Goal: Answer question/provide support: Share knowledge or assist other users

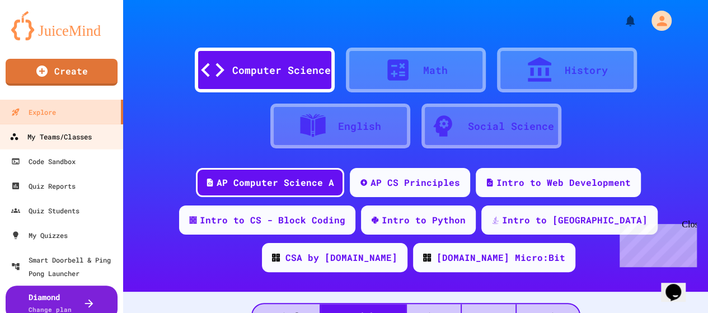
click at [67, 134] on div "My Teams/Classes" at bounding box center [51, 137] width 82 height 14
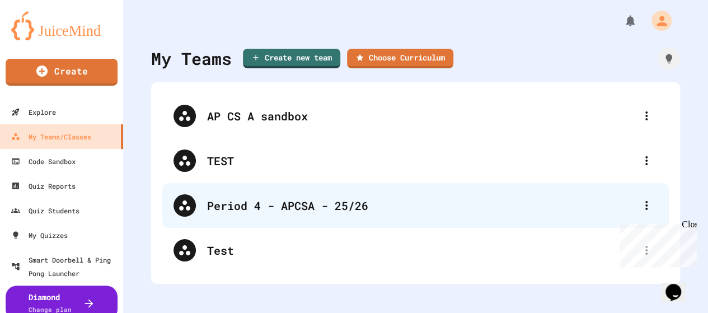
click at [275, 210] on div "Period 4 - APCSA - 25/26" at bounding box center [421, 205] width 428 height 17
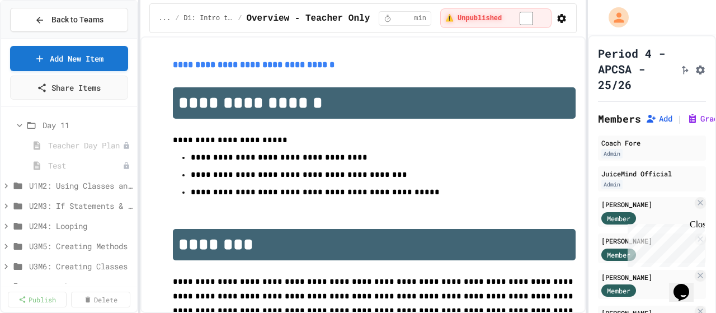
scroll to position [727, 0]
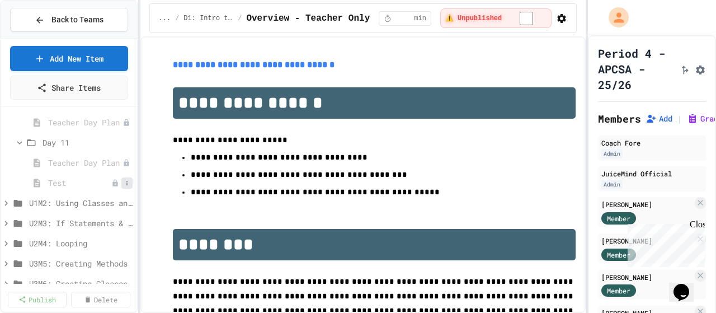
click at [124, 185] on icon at bounding box center [127, 183] width 7 height 7
click at [94, 221] on button "Publish" at bounding box center [88, 222] width 71 height 20
click at [73, 184] on span "Test" at bounding box center [84, 183] width 73 height 12
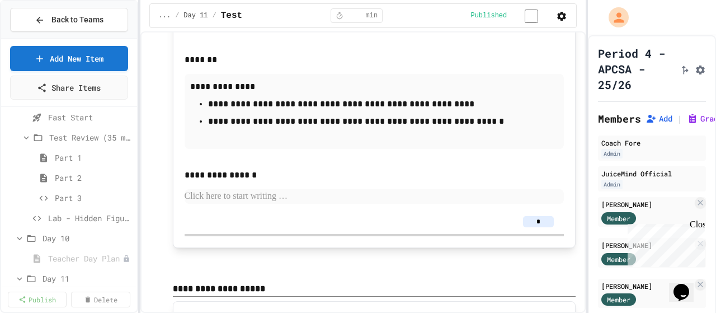
scroll to position [615, 0]
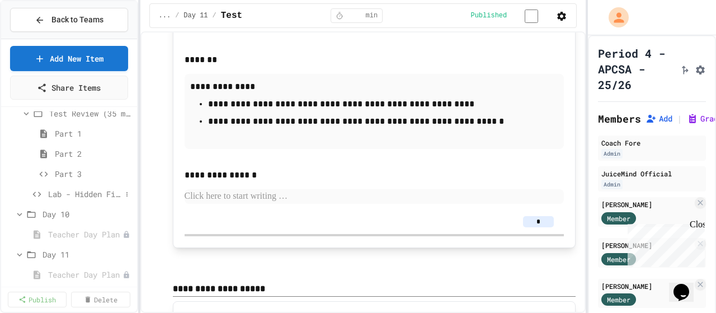
click at [68, 199] on div "Lab - Hidden Figures: Launch Weight Calculator" at bounding box center [69, 194] width 136 height 16
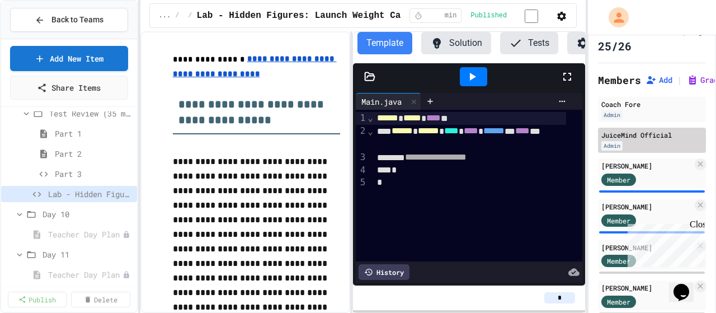
scroll to position [56, 0]
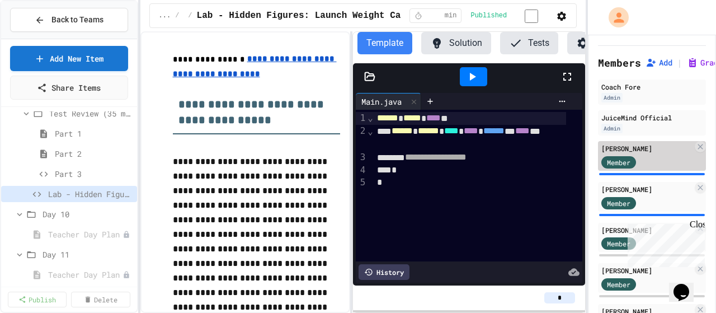
click at [647, 168] on div "Member" at bounding box center [630, 161] width 56 height 14
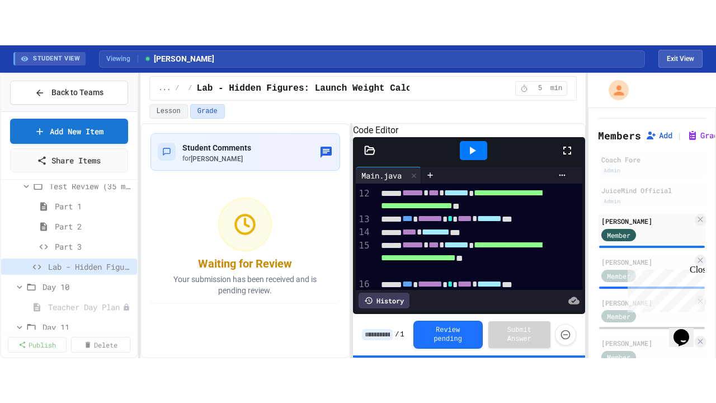
scroll to position [224, 0]
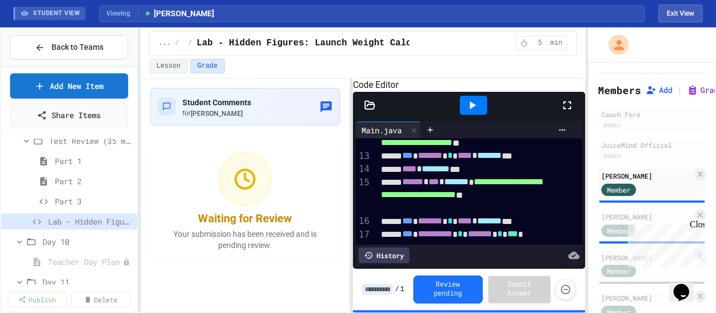
click at [566, 112] on icon at bounding box center [567, 105] width 13 height 13
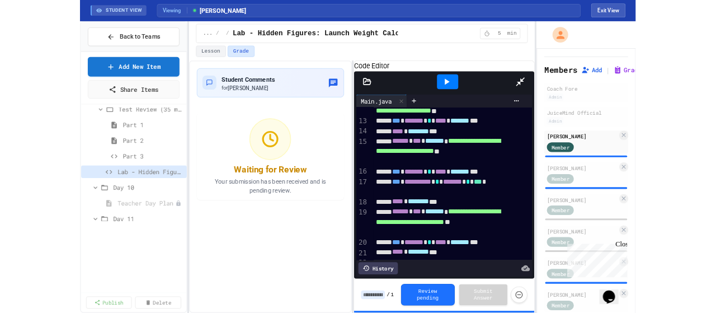
scroll to position [158, 0]
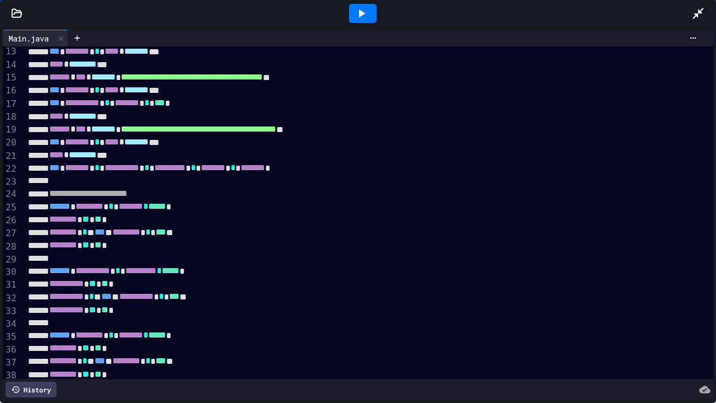
click at [703, 18] on icon at bounding box center [698, 13] width 13 height 13
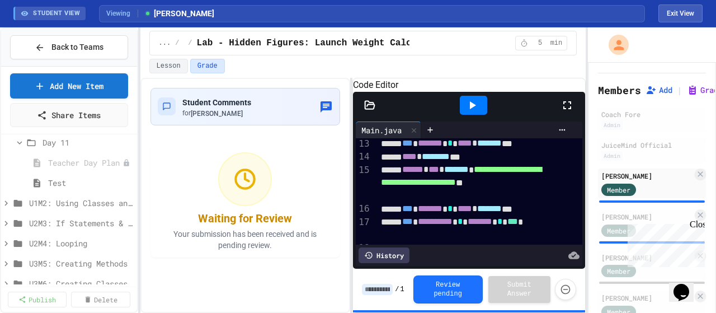
scroll to position [698, 0]
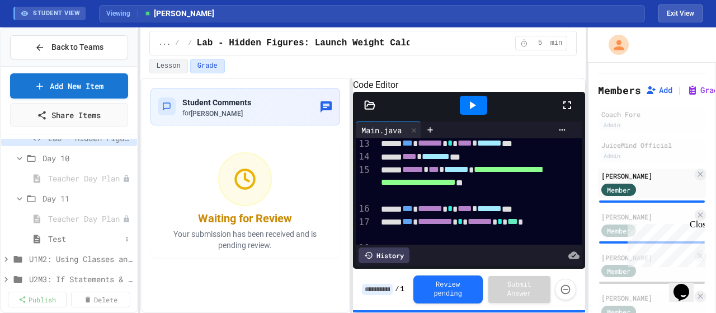
click at [74, 236] on span "Test" at bounding box center [84, 239] width 73 height 12
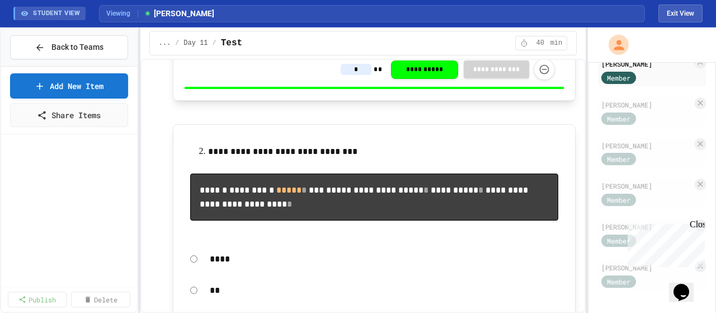
scroll to position [363, 0]
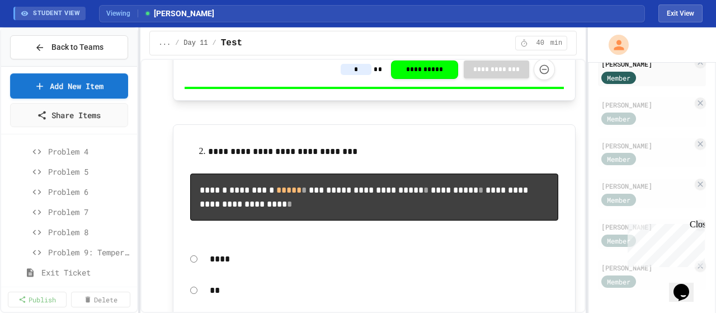
drag, startPoint x: 678, startPoint y: 7, endPoint x: 169, endPoint y: 165, distance: 532.5
click at [677, 7] on button "Exit View" at bounding box center [681, 13] width 44 height 18
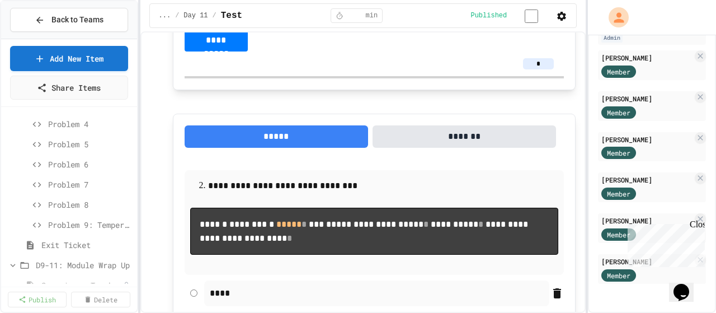
scroll to position [531, 0]
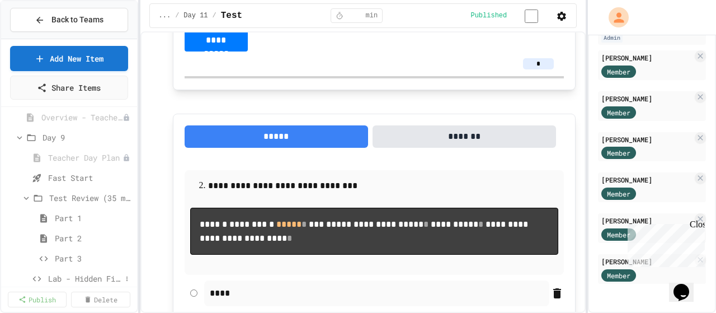
click at [91, 281] on span "Lab - Hidden Figures: Launch Weight Calculator" at bounding box center [84, 279] width 73 height 12
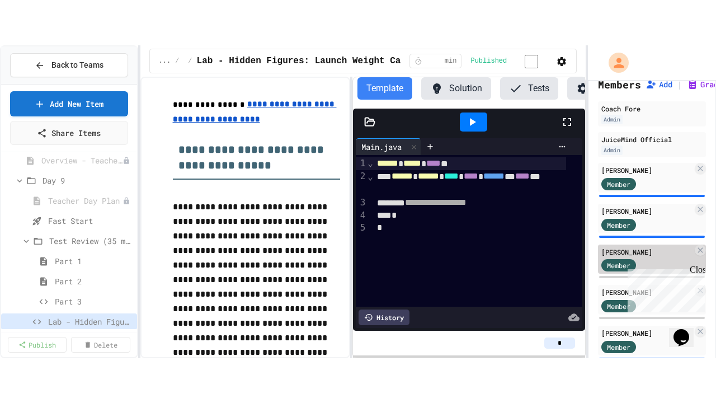
scroll to position [56, 0]
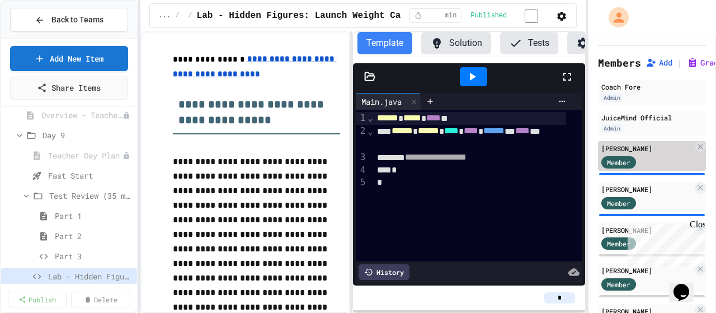
click at [646, 171] on div "[PERSON_NAME] Member" at bounding box center [652, 156] width 108 height 30
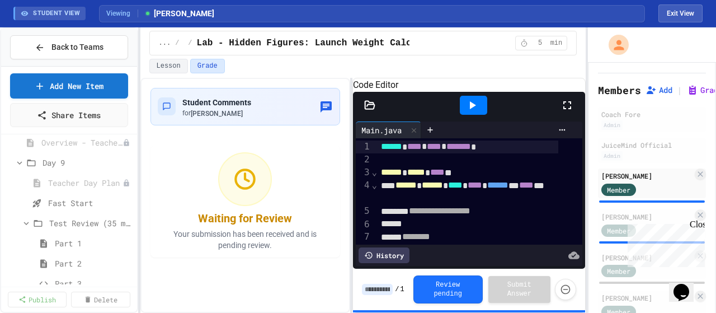
drag, startPoint x: 571, startPoint y: 118, endPoint x: 571, endPoint y: 186, distance: 68.3
click at [571, 112] on icon at bounding box center [567, 105] width 13 height 13
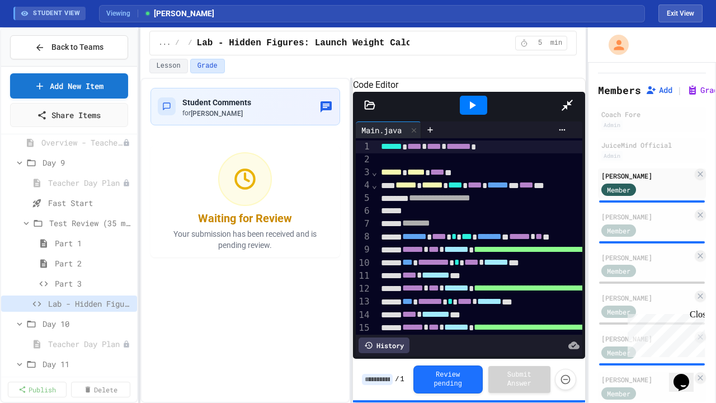
scroll to position [56, 0]
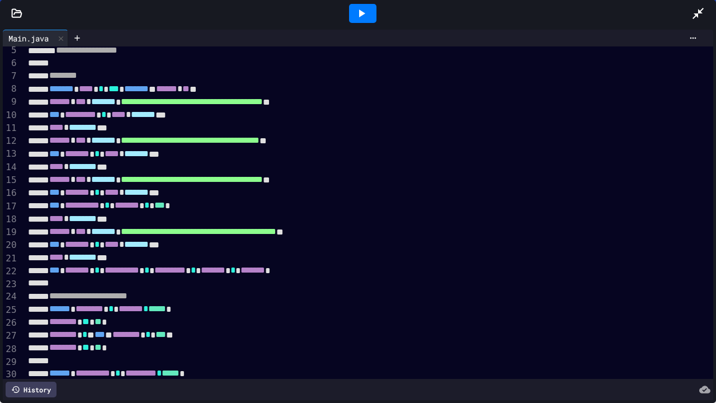
click at [369, 18] on div at bounding box center [362, 13] width 27 height 19
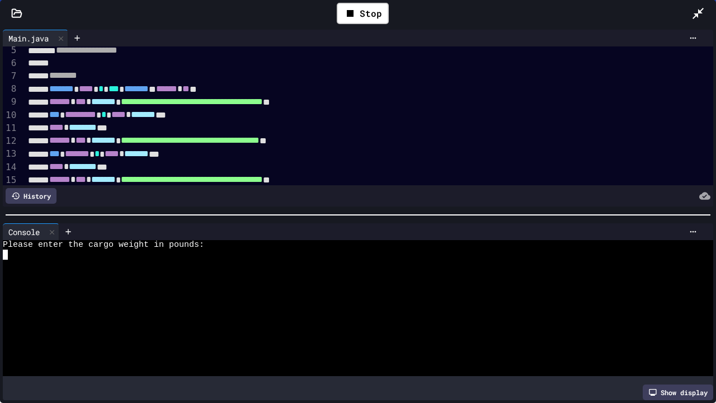
click at [291, 269] on div at bounding box center [348, 274] width 690 height 10
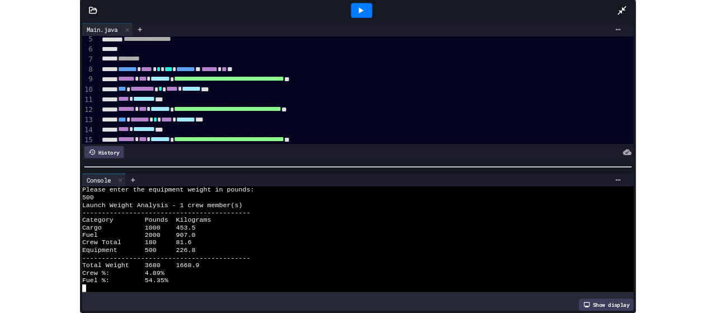
scroll to position [0, 0]
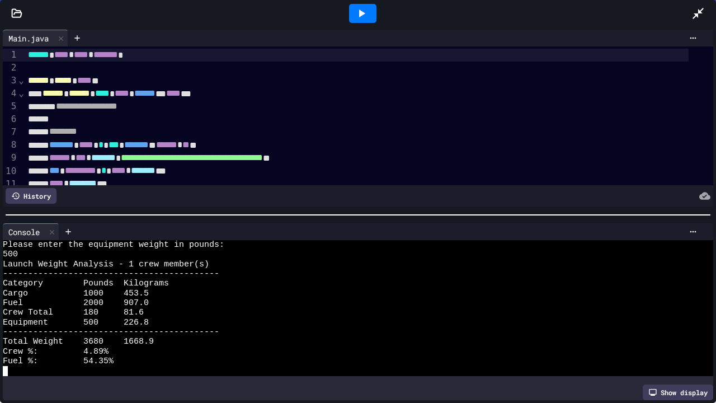
click at [700, 14] on icon at bounding box center [698, 13] width 13 height 13
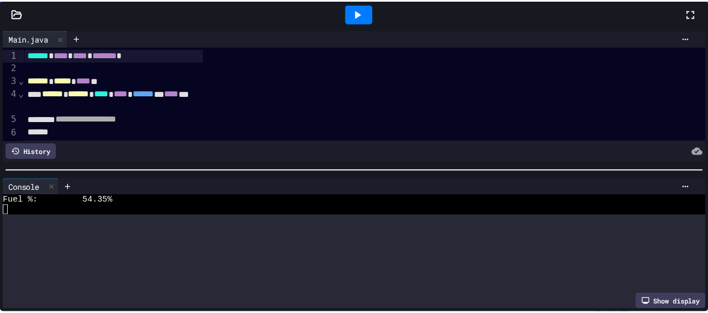
scroll to position [204, 0]
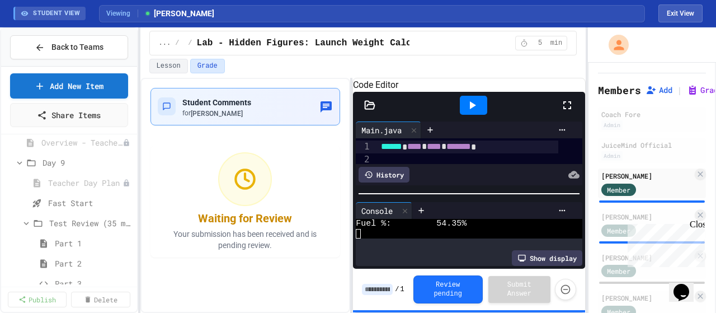
click at [321, 105] on icon "button" at bounding box center [326, 106] width 11 height 11
type textarea "*********"
click at [699, 224] on div "Close" at bounding box center [697, 226] width 14 height 14
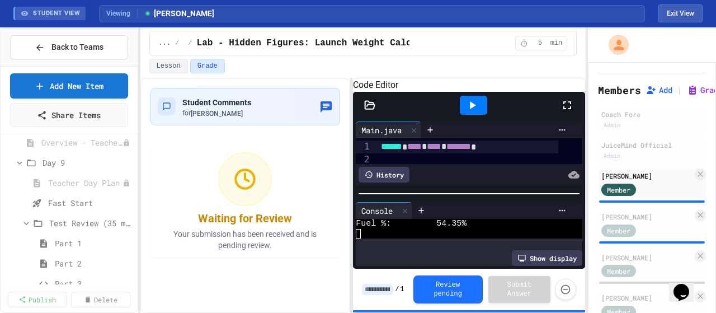
click at [454, 294] on button "Review pending" at bounding box center [448, 289] width 69 height 28
click at [170, 62] on button "Lesson" at bounding box center [168, 66] width 39 height 15
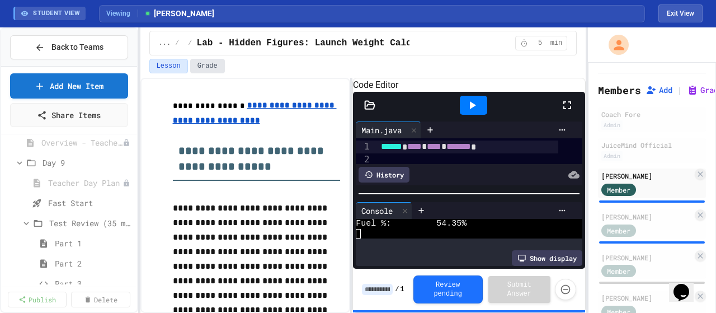
click at [201, 67] on button "Grade" at bounding box center [207, 66] width 35 height 15
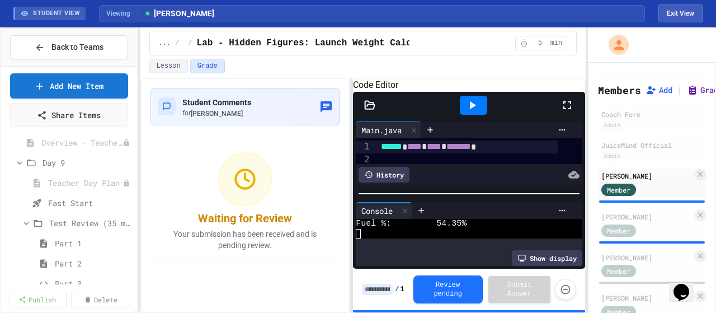
click at [692, 95] on icon at bounding box center [693, 90] width 7 height 8
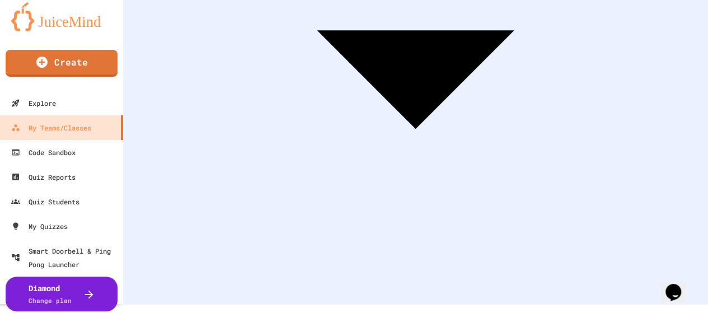
scroll to position [18, 0]
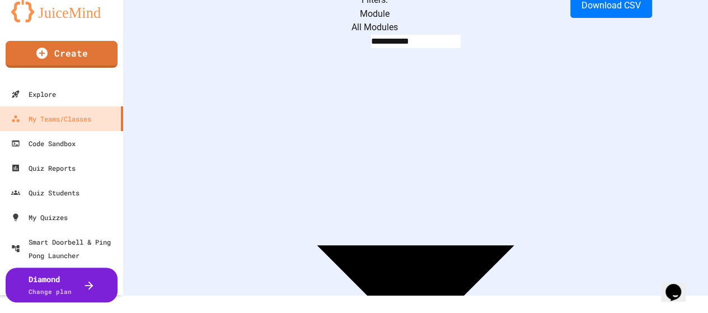
scroll to position [17, 0]
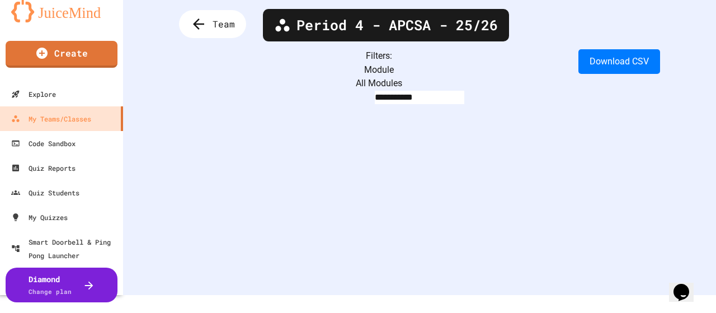
click at [328, 77] on body "**********" at bounding box center [358, 138] width 716 height 313
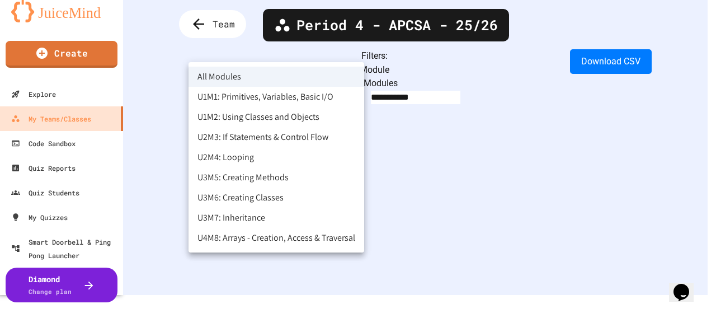
click at [328, 77] on div at bounding box center [358, 156] width 716 height 313
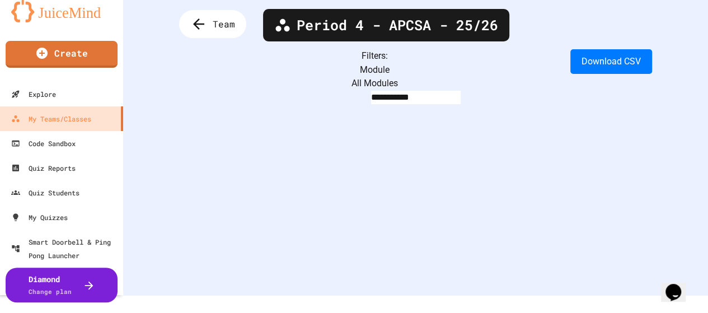
click at [326, 68] on body "**********" at bounding box center [354, 138] width 708 height 313
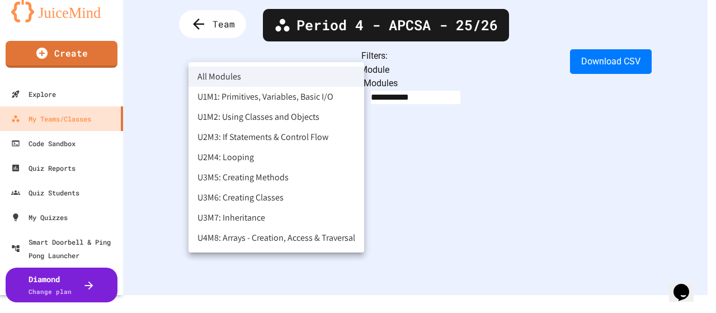
click at [326, 68] on div at bounding box center [358, 156] width 716 height 313
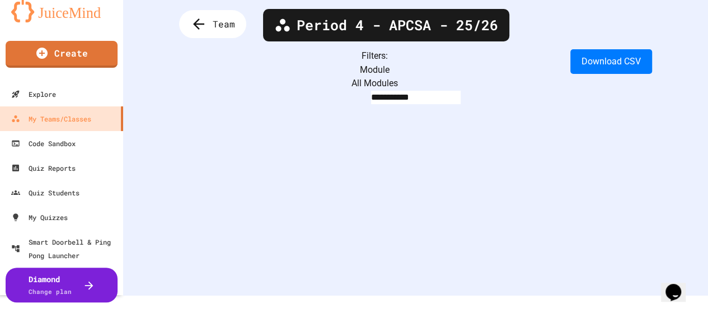
click at [393, 77] on body "**********" at bounding box center [354, 138] width 708 height 313
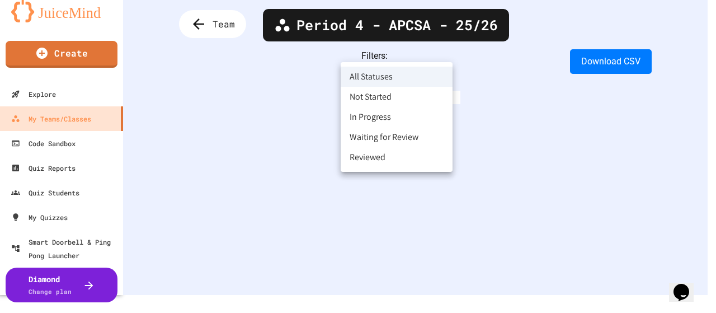
click at [393, 78] on div at bounding box center [358, 156] width 716 height 313
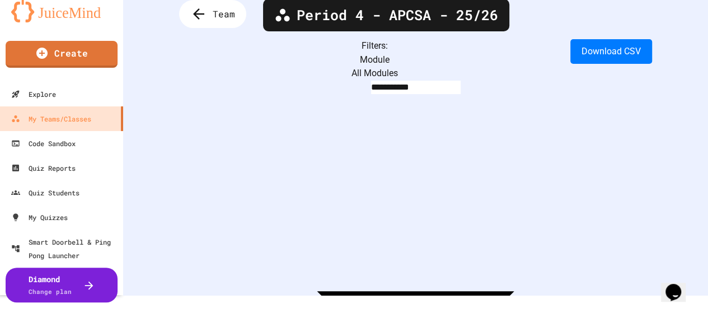
scroll to position [0, 0]
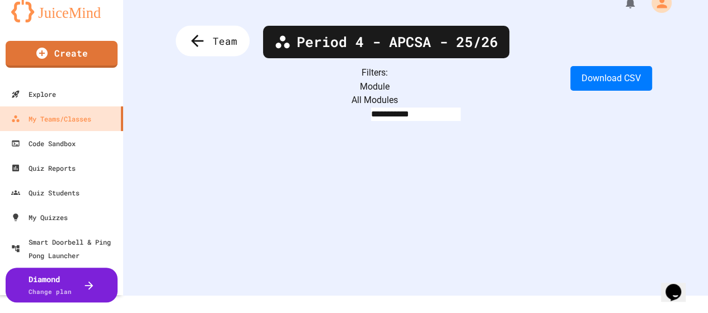
click at [208, 50] on div "Team" at bounding box center [213, 41] width 74 height 31
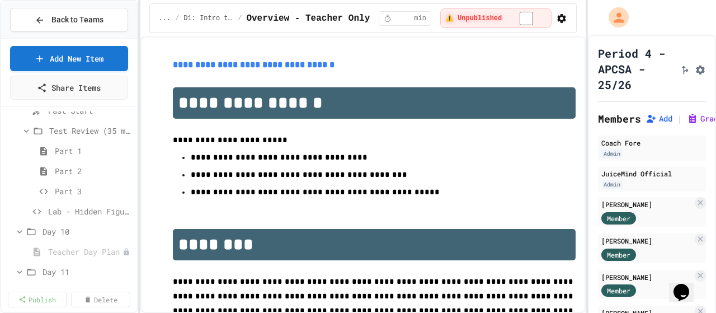
scroll to position [560, 0]
click at [124, 248] on icon at bounding box center [127, 249] width 7 height 7
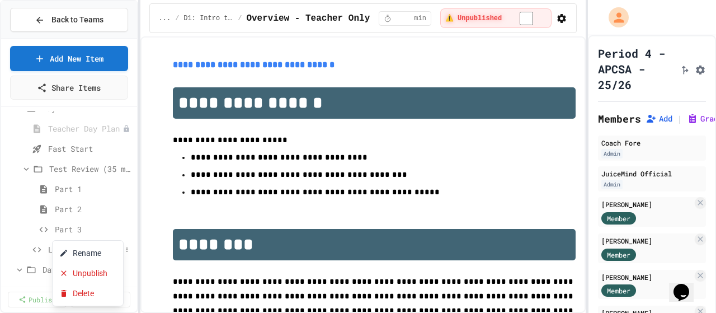
click at [16, 231] on div at bounding box center [358, 156] width 716 height 313
click at [61, 248] on span "Lab - Hidden Figures: Launch Weight Calculator" at bounding box center [84, 249] width 73 height 12
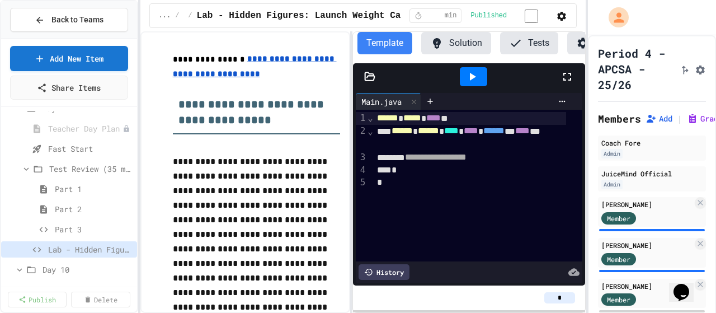
click at [578, 45] on icon at bounding box center [583, 42] width 11 height 11
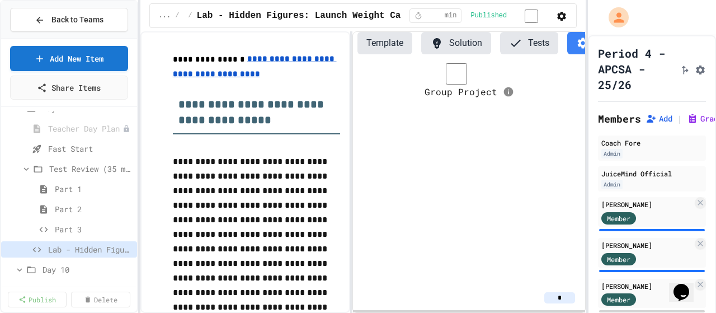
click at [578, 45] on icon at bounding box center [583, 42] width 11 height 11
click at [387, 40] on button "Template" at bounding box center [385, 43] width 55 height 22
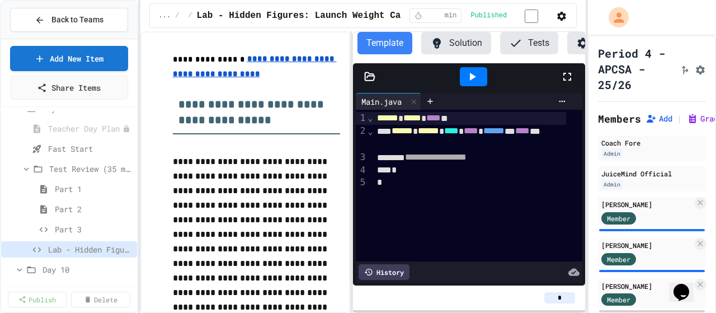
click at [695, 76] on icon "Assignment Settings" at bounding box center [700, 69] width 11 height 11
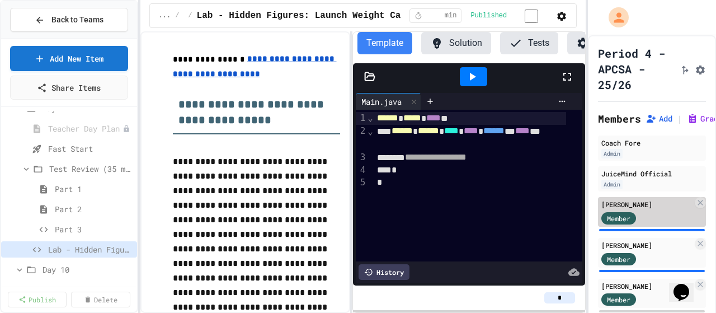
click at [645, 224] on div "Member" at bounding box center [630, 217] width 56 height 14
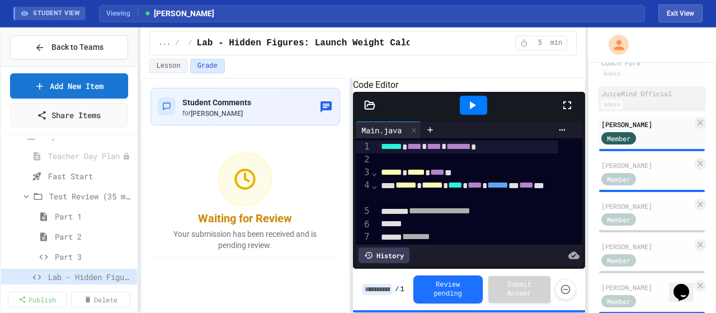
scroll to position [112, 0]
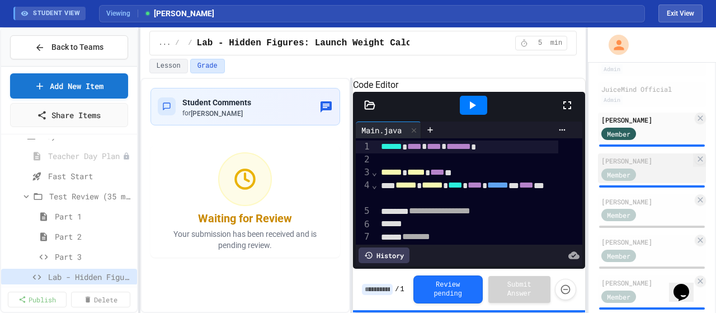
click at [647, 181] on div "Member" at bounding box center [630, 174] width 56 height 14
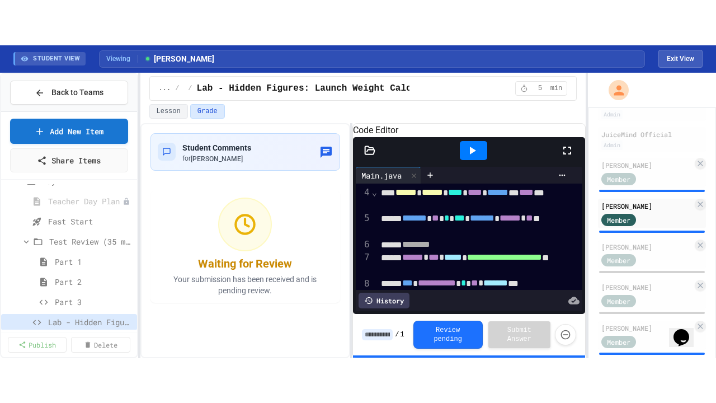
scroll to position [56, 0]
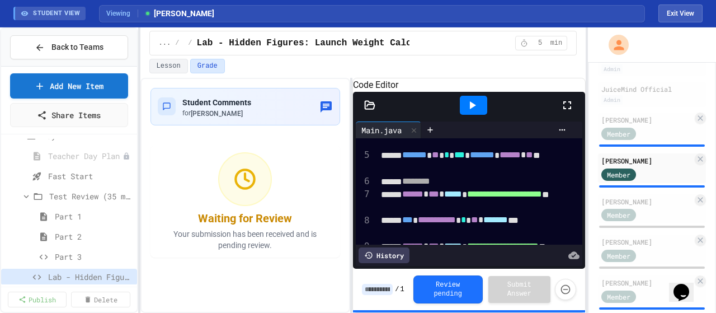
click at [567, 112] on icon at bounding box center [567, 105] width 13 height 13
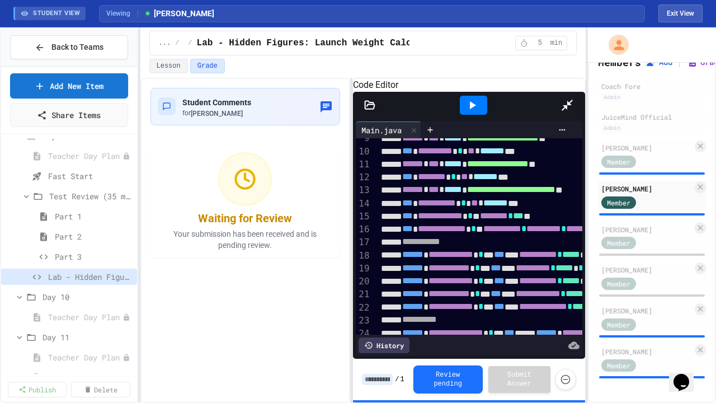
scroll to position [156, 0]
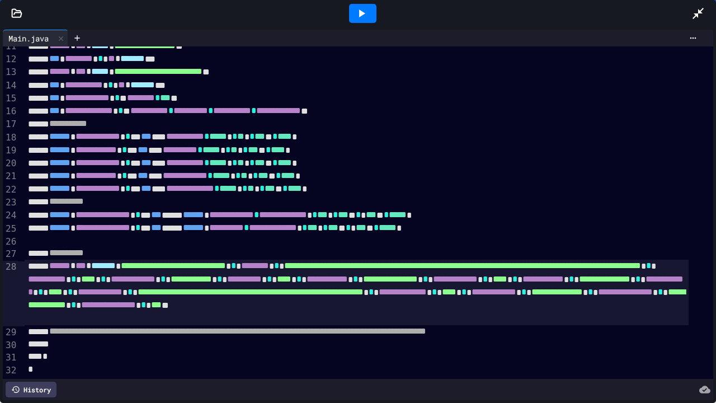
click at [234, 301] on div "**********" at bounding box center [357, 292] width 665 height 65
click at [231, 301] on div "**********" at bounding box center [357, 292] width 665 height 65
click at [196, 247] on div "**********" at bounding box center [357, 253] width 665 height 13
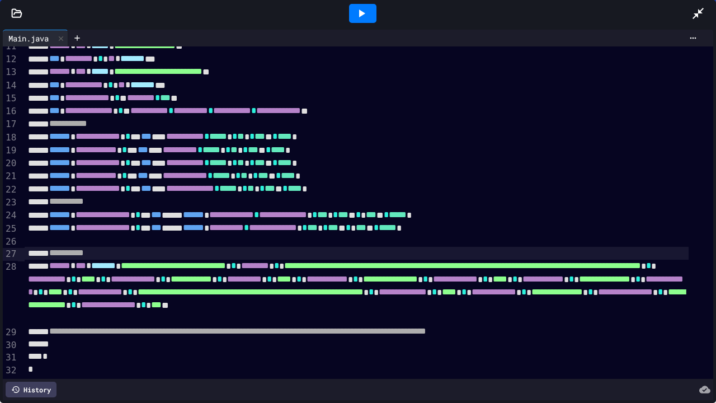
click at [365, 20] on div at bounding box center [362, 13] width 27 height 19
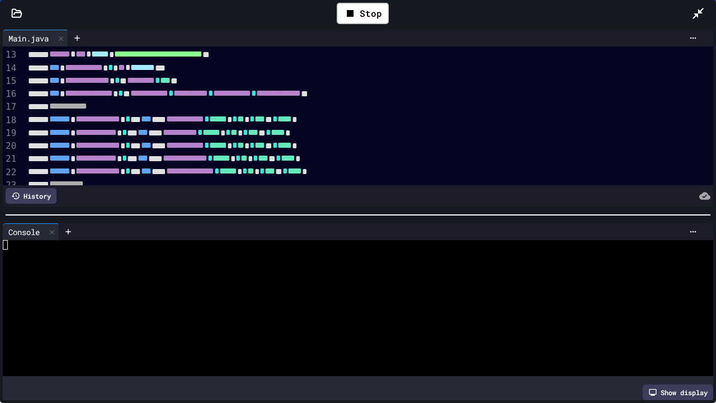
click at [245, 260] on div at bounding box center [348, 265] width 690 height 10
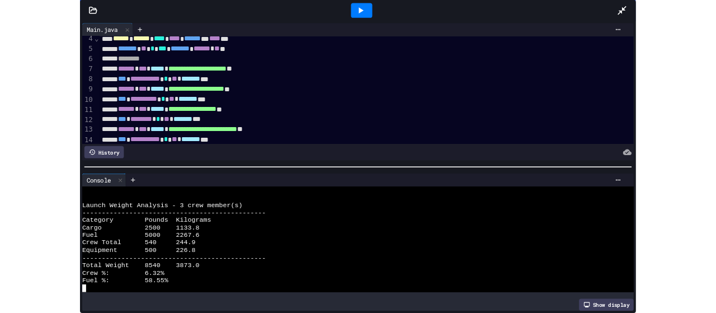
scroll to position [0, 0]
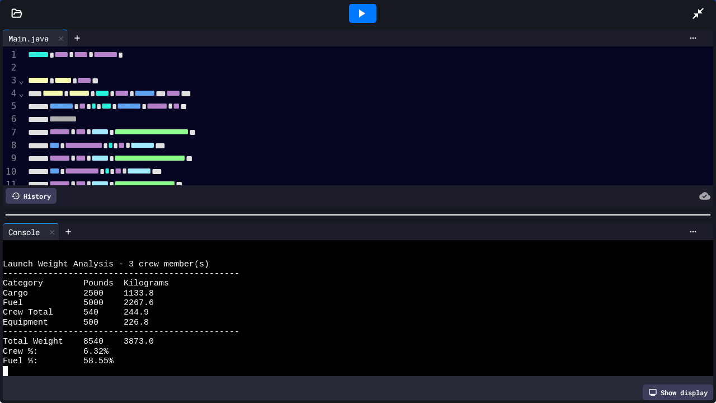
click at [695, 12] on icon at bounding box center [698, 13] width 13 height 13
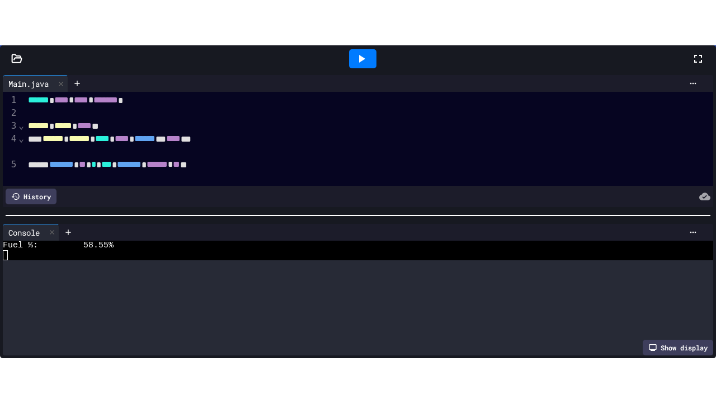
scroll to position [175, 0]
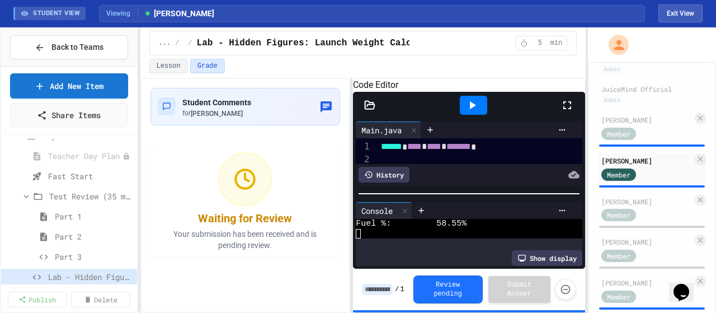
click at [562, 112] on icon at bounding box center [567, 105] width 13 height 13
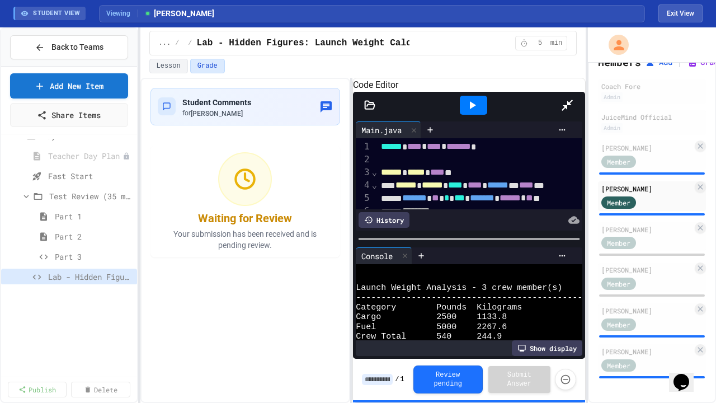
scroll to position [38, 0]
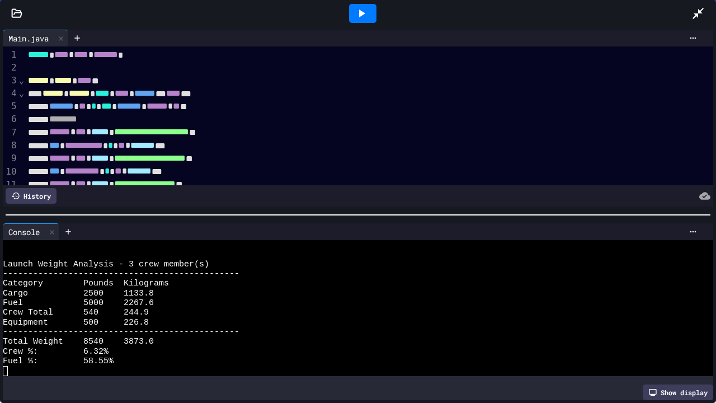
click at [354, 17] on div at bounding box center [362, 13] width 27 height 19
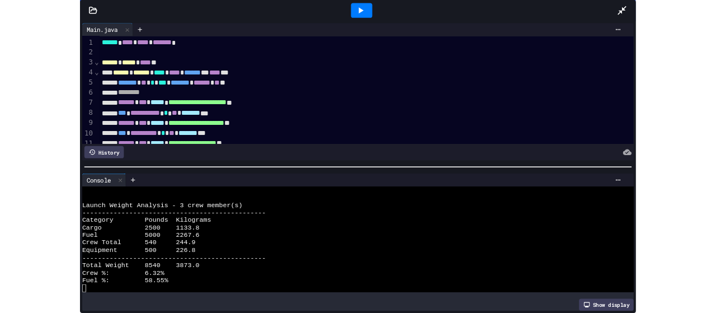
scroll to position [0, 0]
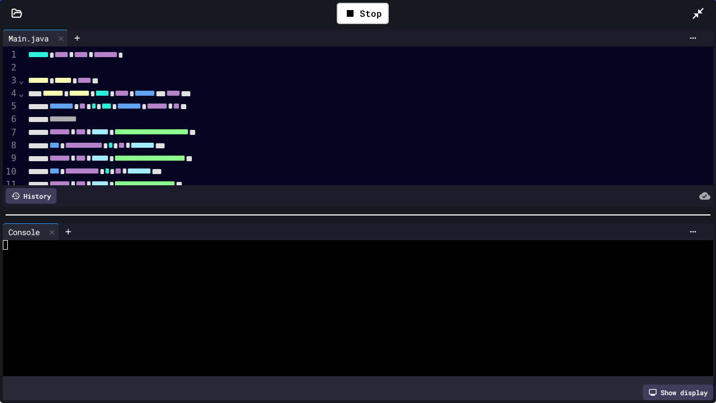
click at [699, 18] on icon at bounding box center [698, 13] width 13 height 13
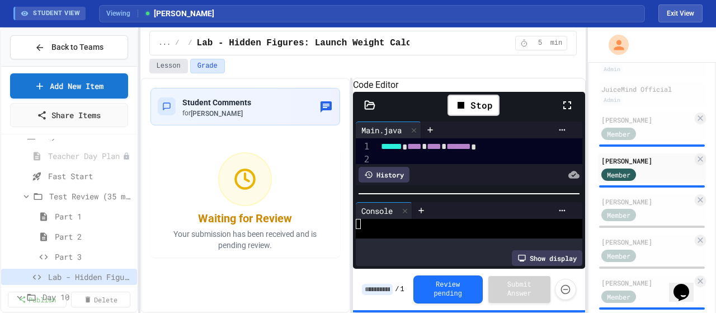
click at [166, 69] on button "Lesson" at bounding box center [168, 66] width 39 height 15
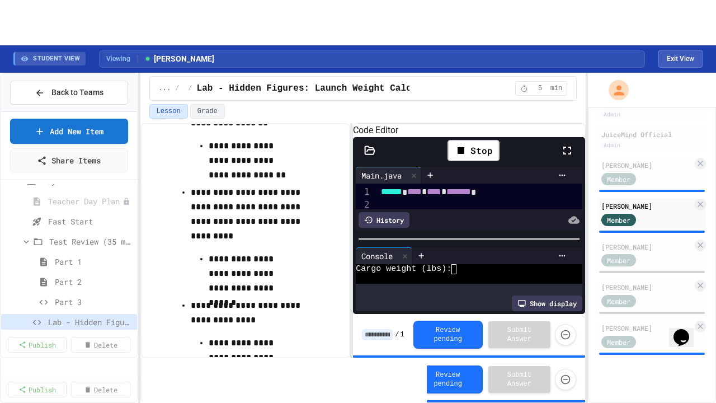
scroll to position [1007, 0]
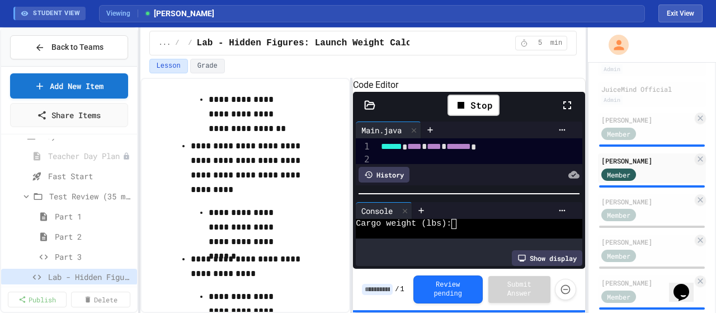
click at [567, 112] on icon at bounding box center [567, 105] width 13 height 13
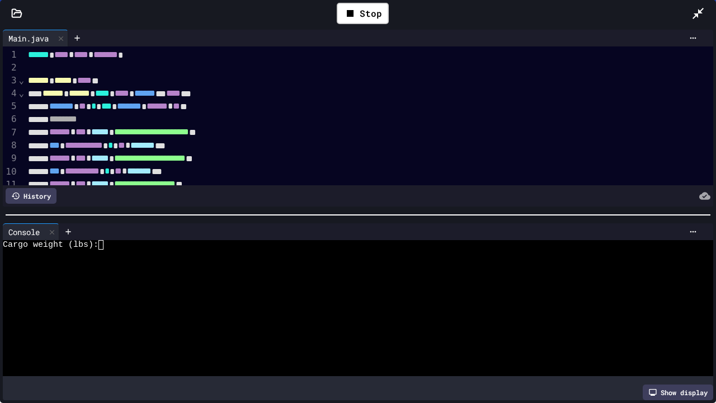
click at [115, 254] on div at bounding box center [348, 255] width 690 height 10
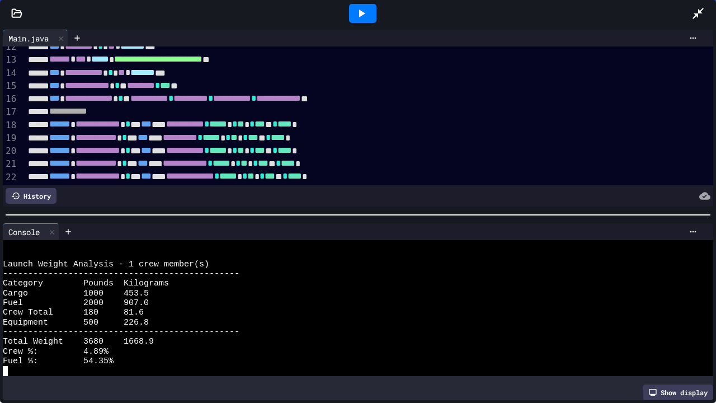
scroll to position [168, 0]
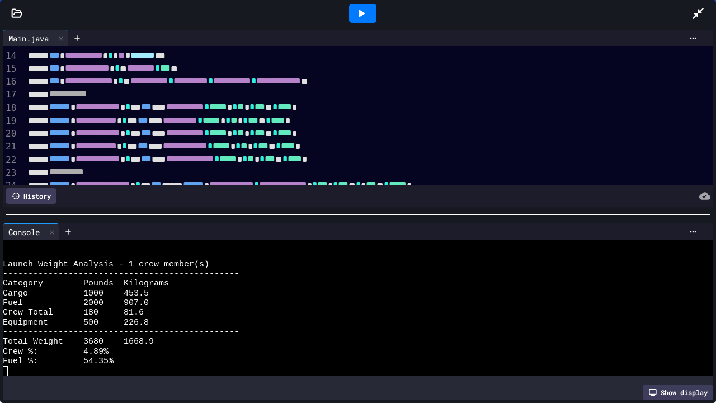
click at [364, 18] on icon at bounding box center [361, 13] width 13 height 13
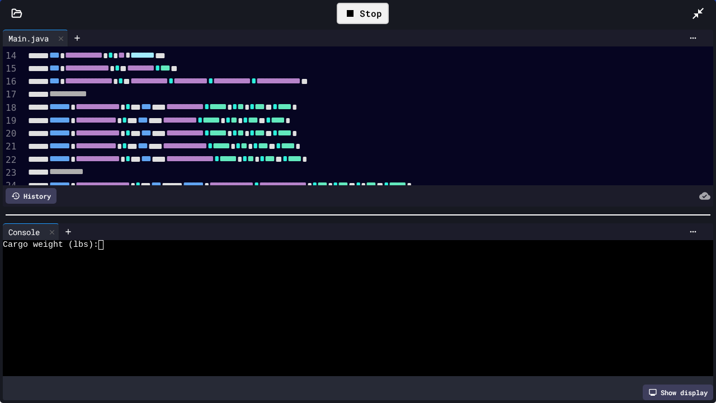
click at [222, 260] on div at bounding box center [348, 265] width 690 height 10
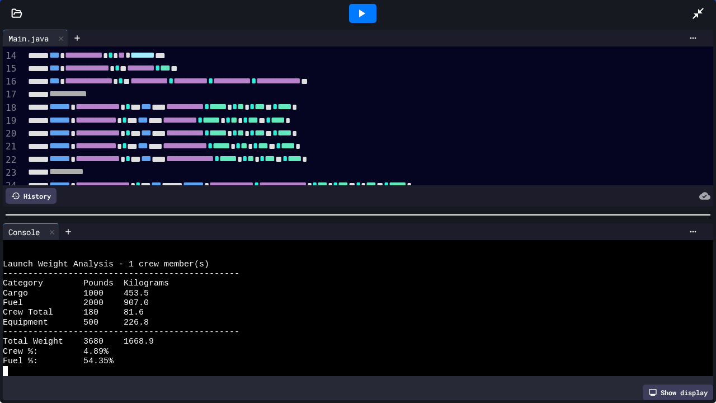
scroll to position [38, 0]
click at [358, 18] on icon at bounding box center [361, 13] width 13 height 13
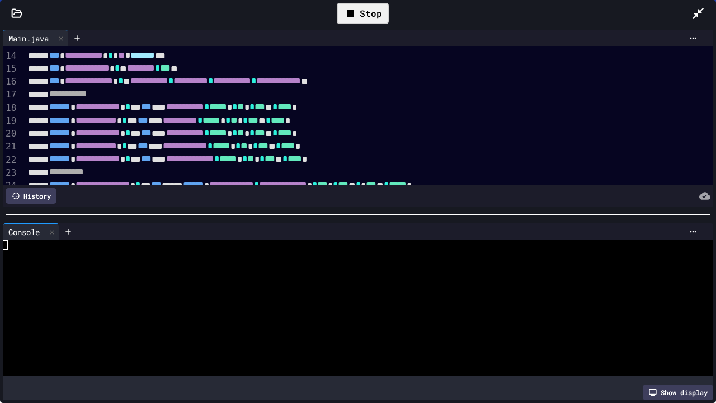
scroll to position [0, 0]
click at [125, 264] on div at bounding box center [348, 265] width 690 height 10
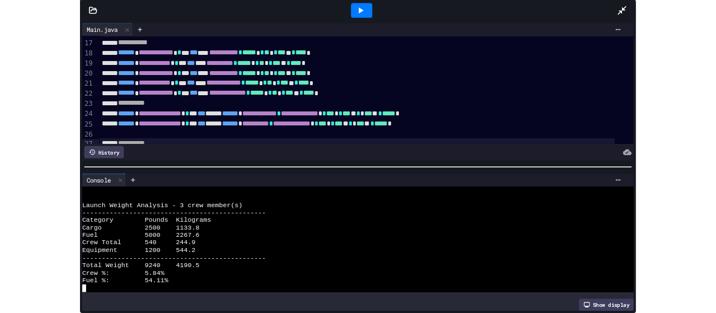
scroll to position [336, 0]
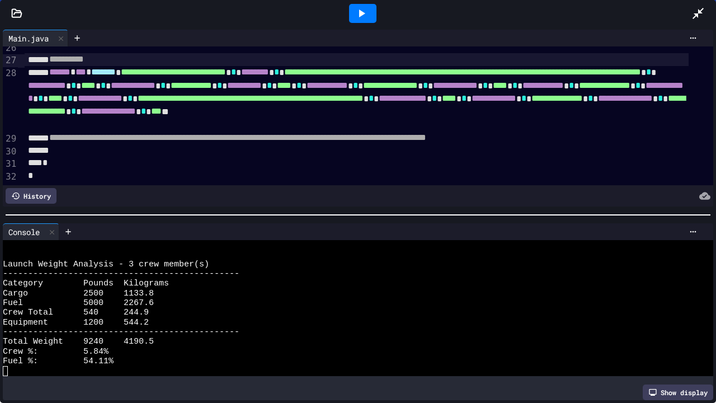
click at [696, 10] on icon at bounding box center [698, 13] width 13 height 13
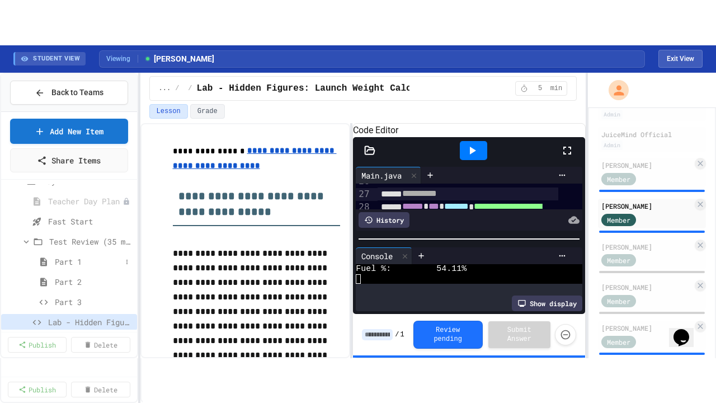
scroll to position [616, 0]
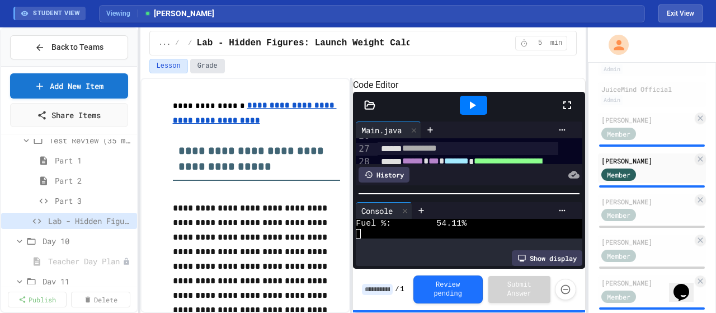
click at [204, 59] on button "Grade" at bounding box center [207, 66] width 35 height 15
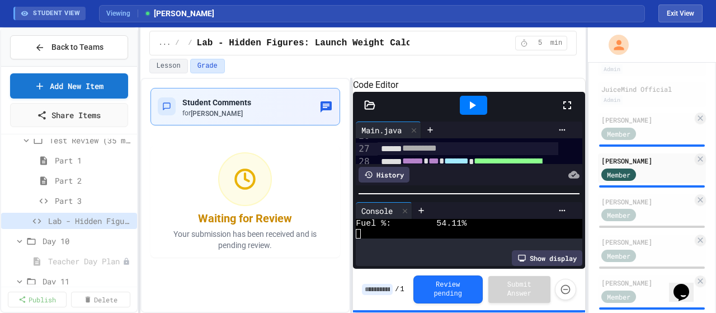
click at [329, 107] on icon "button" at bounding box center [326, 106] width 11 height 11
type textarea "**********"
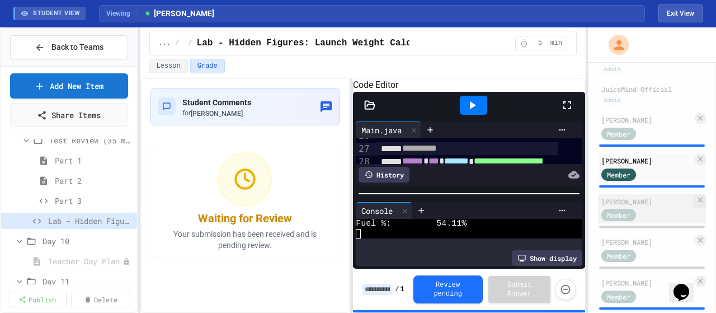
click at [649, 222] on div "Member" at bounding box center [630, 215] width 56 height 14
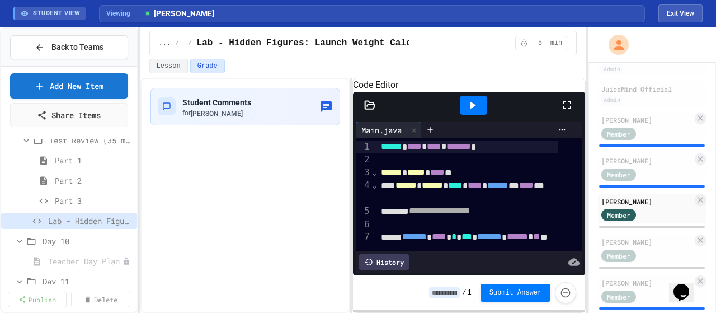
click at [564, 109] on icon at bounding box center [568, 105] width 8 height 8
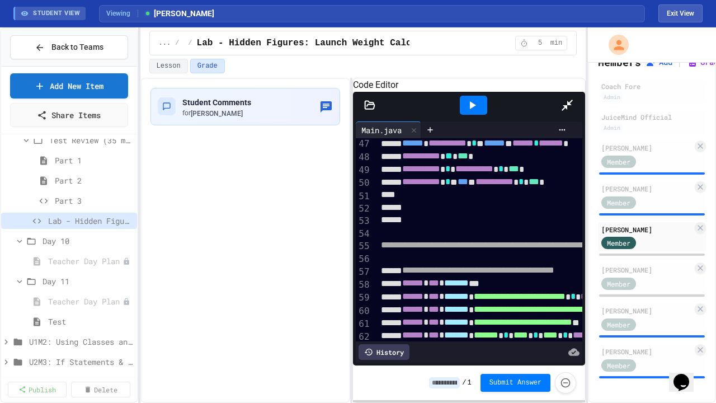
scroll to position [616, 0]
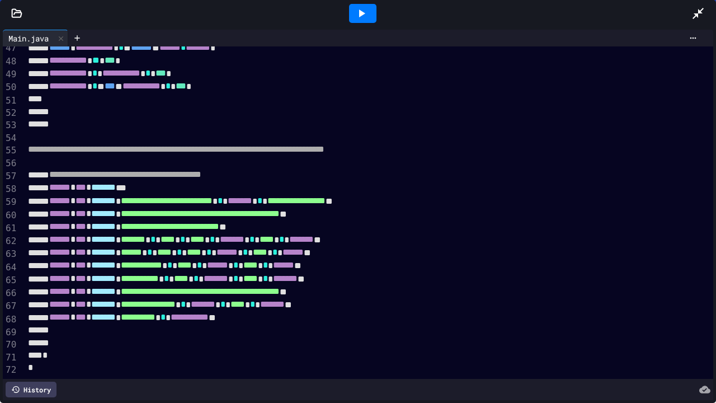
click at [354, 19] on div at bounding box center [362, 13] width 27 height 19
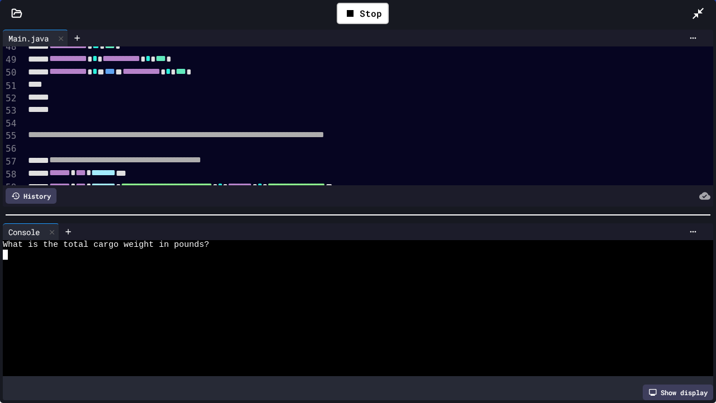
click at [189, 279] on div at bounding box center [348, 284] width 690 height 10
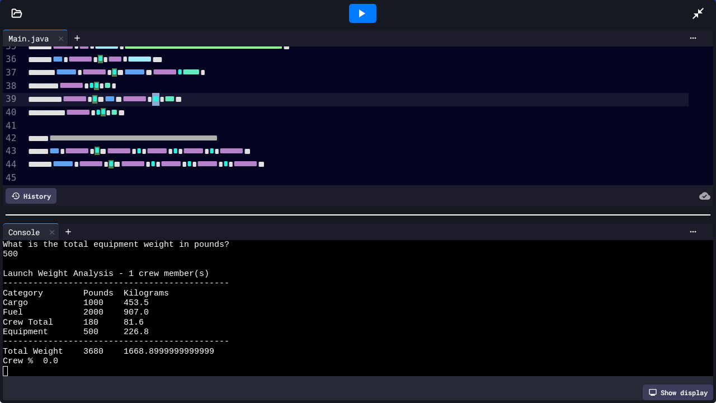
scroll to position [448, 0]
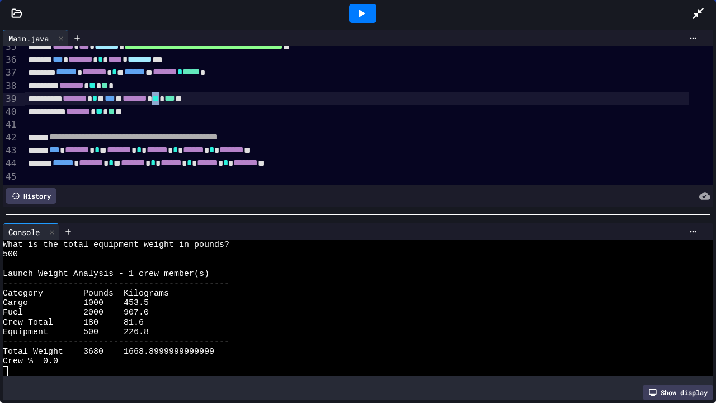
drag, startPoint x: 203, startPoint y: 99, endPoint x: 193, endPoint y: 95, distance: 10.6
click at [193, 95] on div "******* * * *** ** ******* ** *** **" at bounding box center [357, 98] width 665 height 13
click at [259, 98] on div "******* * * *** ** ******* ** *** **" at bounding box center [357, 98] width 665 height 13
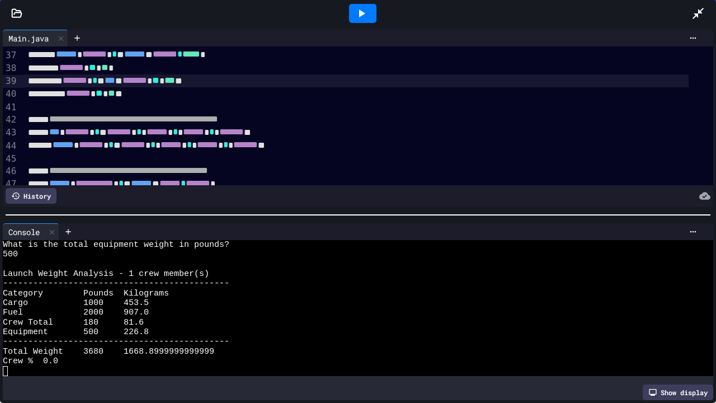
scroll to position [527, 0]
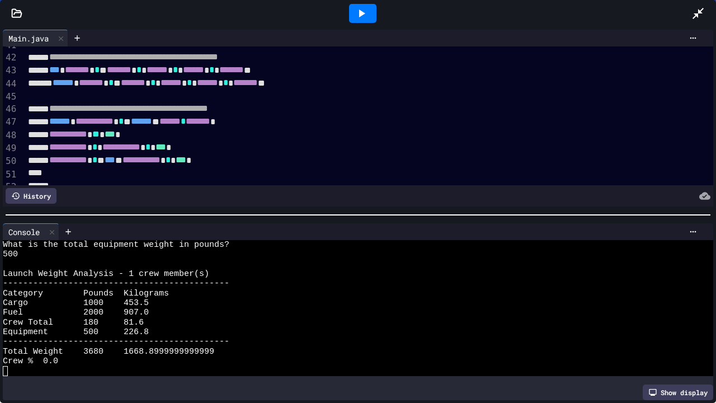
click at [303, 125] on div "**********" at bounding box center [357, 121] width 665 height 13
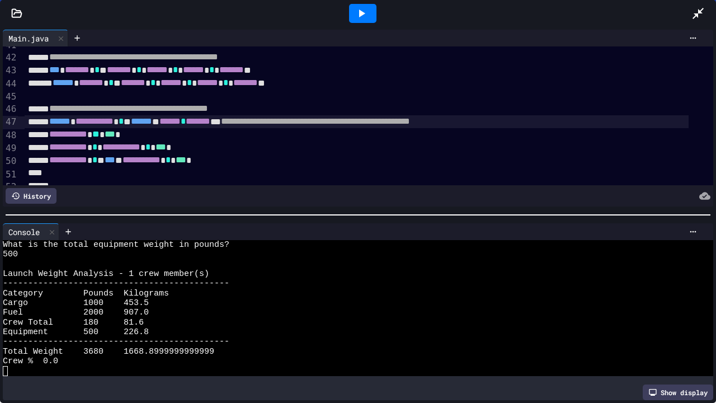
click at [166, 137] on div "**********" at bounding box center [357, 134] width 665 height 13
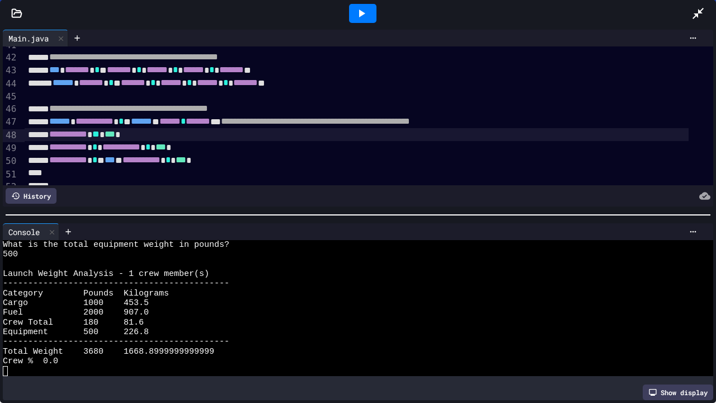
click at [600, 124] on div "**********" at bounding box center [357, 121] width 665 height 13
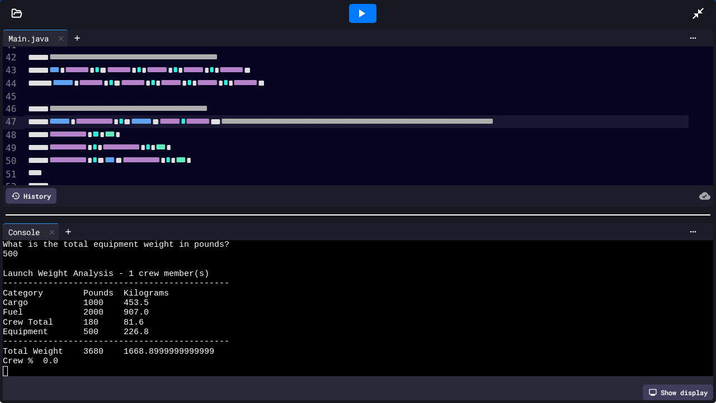
click at [247, 158] on div "**********" at bounding box center [357, 160] width 665 height 13
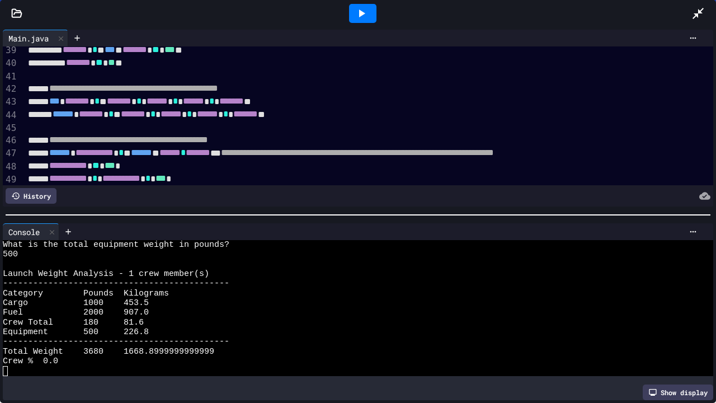
scroll to position [471, 0]
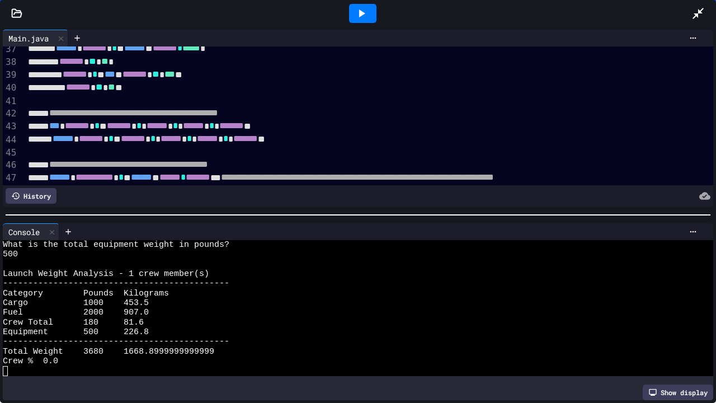
click at [362, 141] on div "****** ******* * * ******* * ****** * ****** * ******* **" at bounding box center [357, 139] width 665 height 13
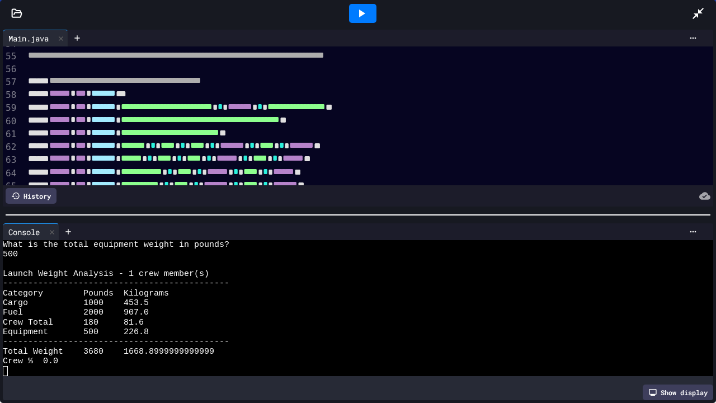
scroll to position [807, 0]
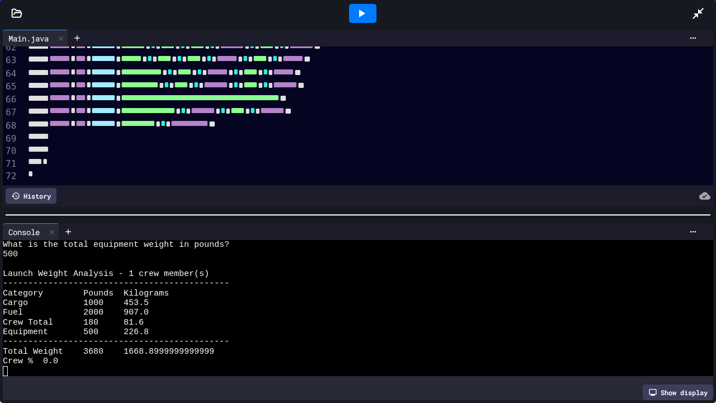
click at [318, 130] on div at bounding box center [357, 136] width 665 height 12
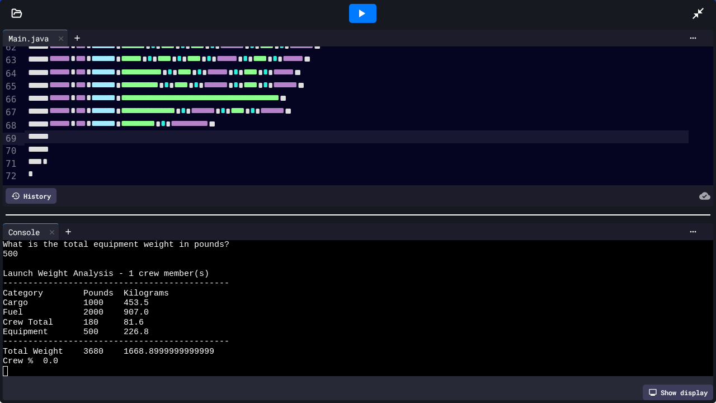
click at [315, 118] on div "**********" at bounding box center [357, 124] width 665 height 13
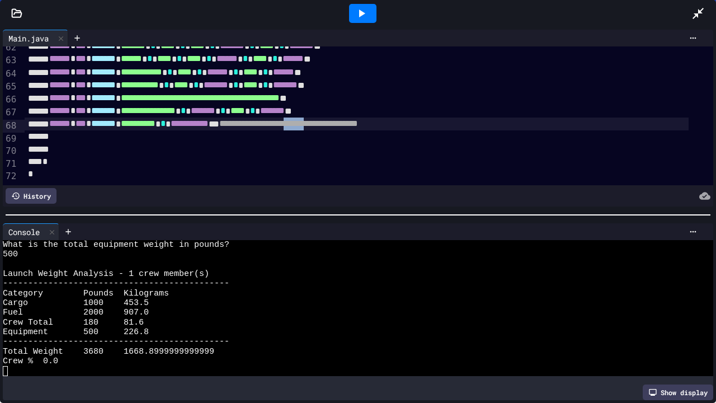
drag, startPoint x: 406, startPoint y: 112, endPoint x: 377, endPoint y: 111, distance: 28.6
click at [358, 119] on span "**********" at bounding box center [288, 123] width 139 height 8
click at [507, 118] on div "**********" at bounding box center [357, 124] width 665 height 13
click at [702, 13] on icon at bounding box center [698, 13] width 13 height 13
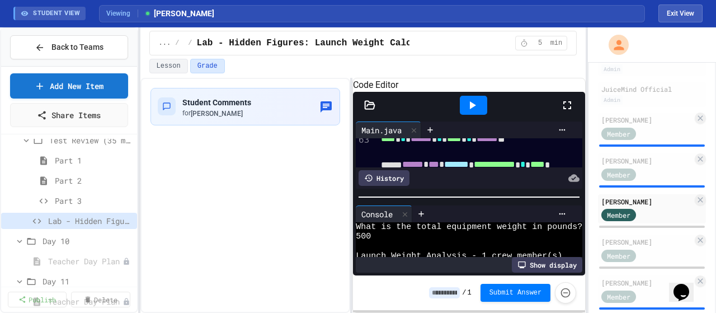
scroll to position [213, 0]
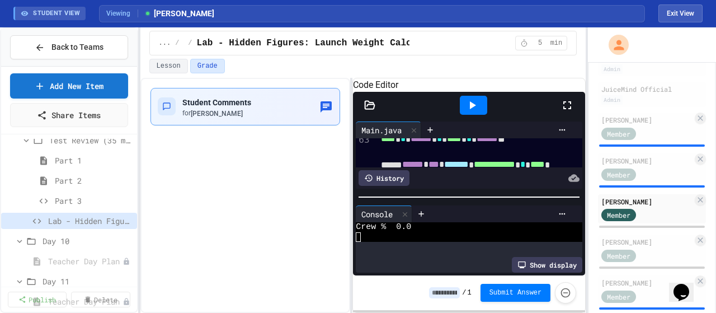
click at [331, 105] on button "button" at bounding box center [326, 107] width 13 height 14
type textarea "*"
type textarea "**********"
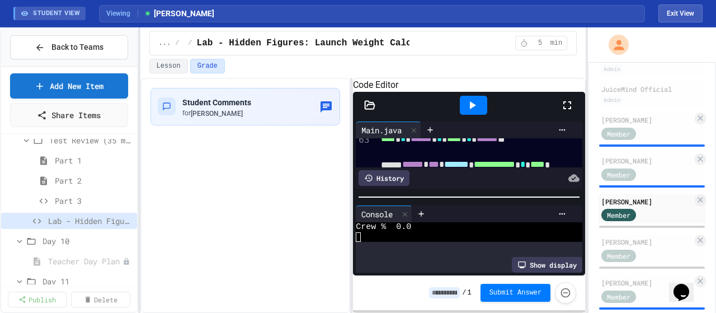
type textarea "**********"
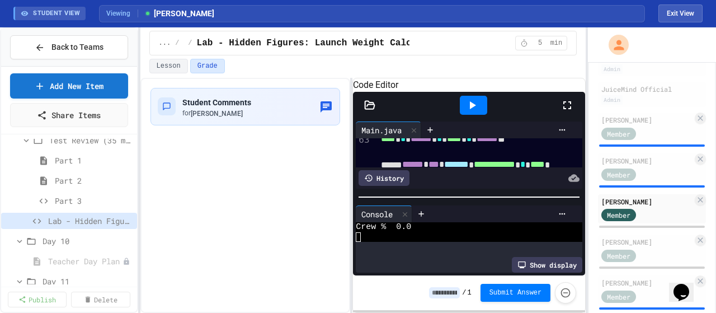
type textarea "**********"
click at [321, 106] on icon "button" at bounding box center [326, 106] width 13 height 13
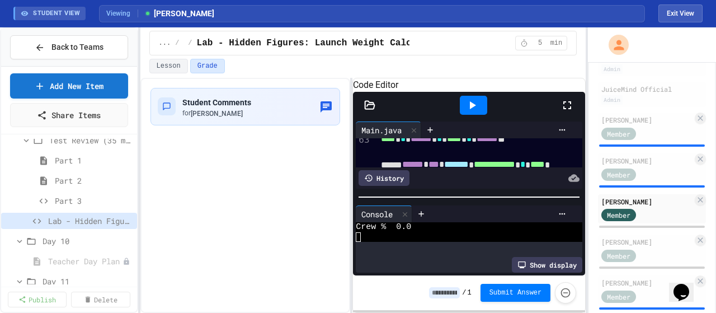
type textarea "*"
type textarea "**********"
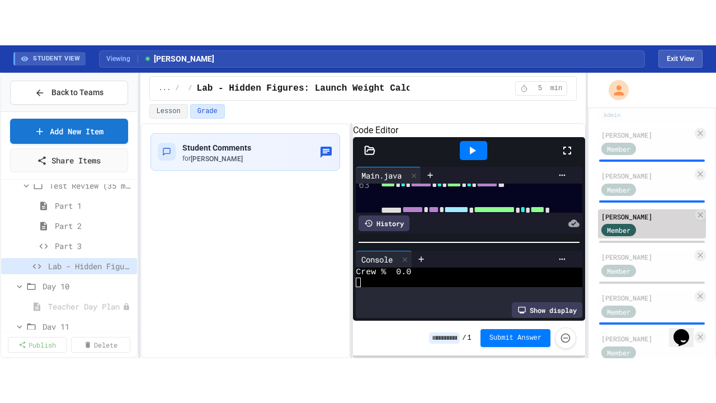
scroll to position [168, 0]
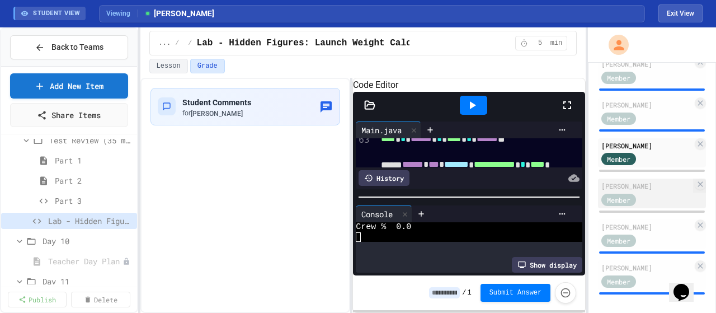
click at [652, 206] on div "Member" at bounding box center [630, 199] width 56 height 14
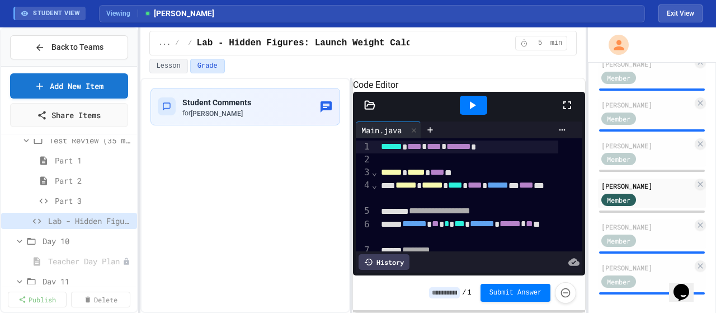
click at [567, 112] on icon at bounding box center [567, 105] width 13 height 13
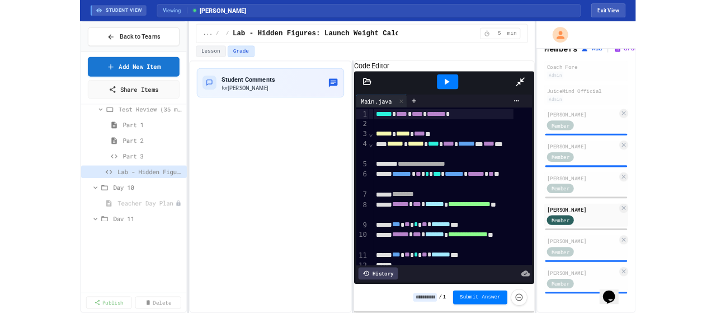
scroll to position [123, 0]
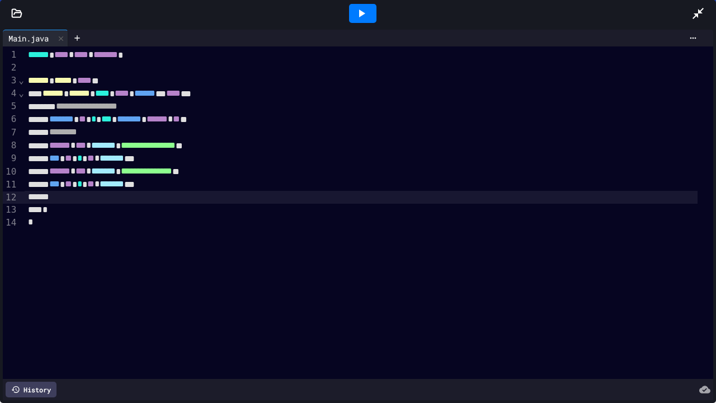
click at [213, 194] on div at bounding box center [361, 197] width 673 height 12
click at [213, 187] on div "*** ** * ** * ******* ***" at bounding box center [361, 184] width 673 height 13
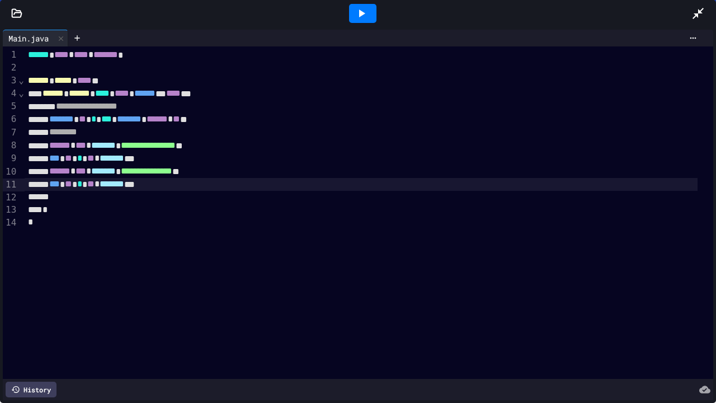
click at [233, 169] on div "**********" at bounding box center [361, 171] width 673 height 13
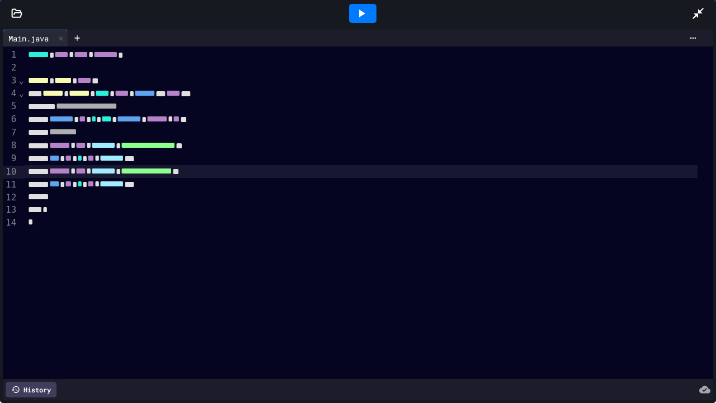
click at [189, 157] on div "*** ** * ** * ******* ***" at bounding box center [361, 158] width 673 height 13
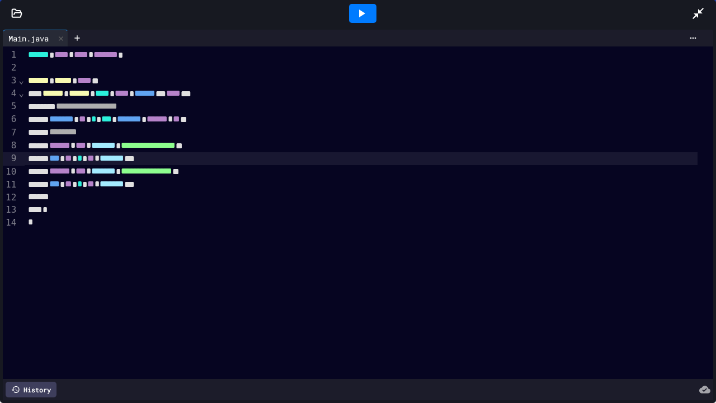
click at [246, 148] on div "**********" at bounding box center [361, 145] width 673 height 13
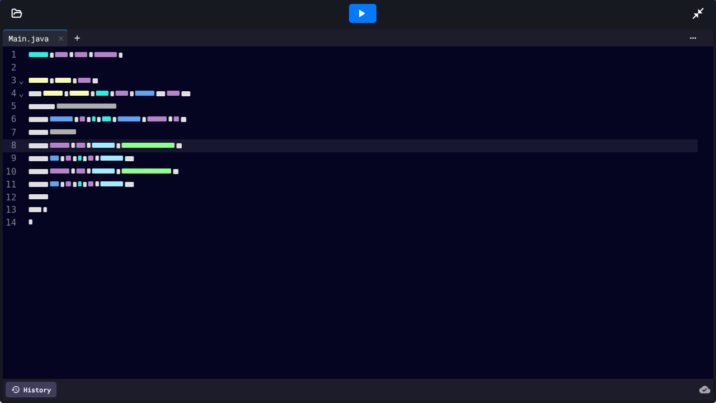
click at [700, 19] on icon at bounding box center [698, 13] width 13 height 13
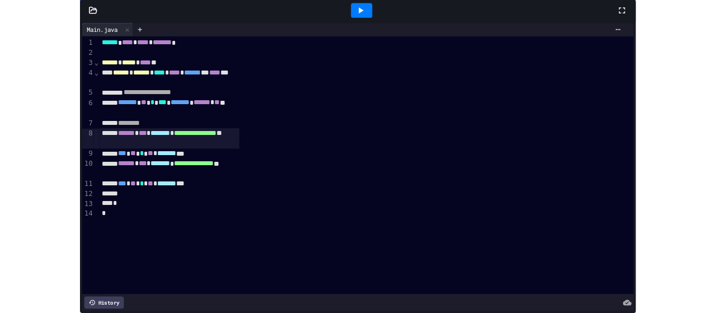
scroll to position [168, 0]
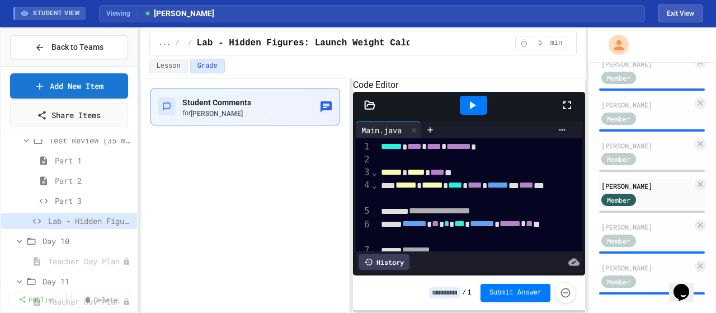
click at [325, 107] on icon "button" at bounding box center [326, 106] width 11 height 11
type textarea "*"
type textarea "******"
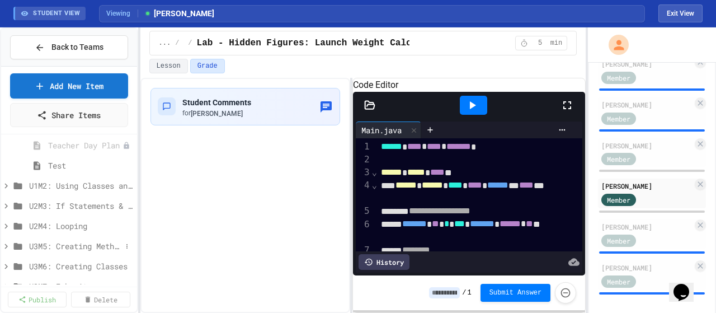
scroll to position [754, 0]
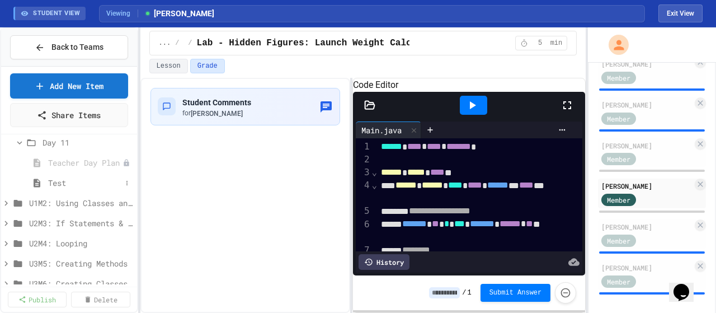
click at [71, 185] on span "Test" at bounding box center [84, 183] width 73 height 12
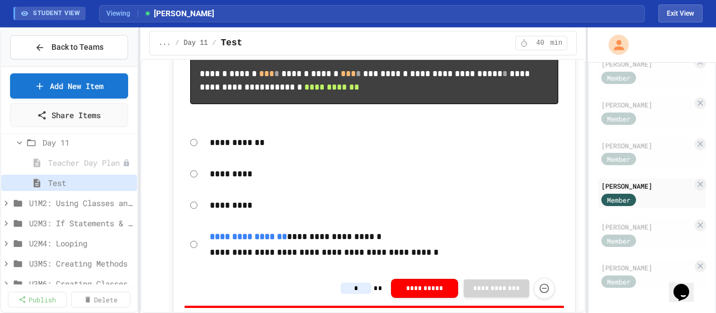
scroll to position [2463, 0]
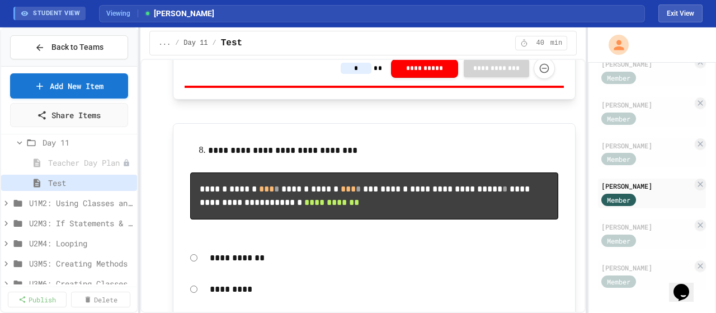
scroll to position [2351, 0]
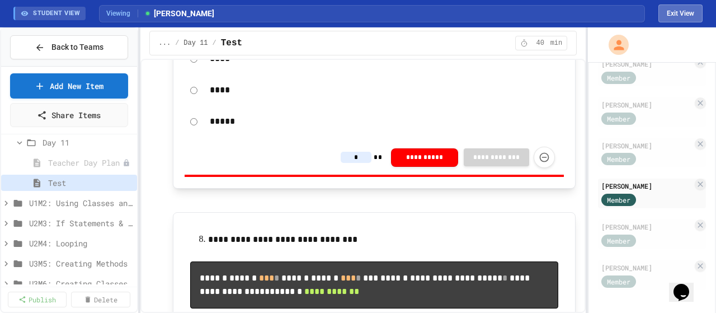
click at [687, 9] on button "Exit View" at bounding box center [681, 13] width 44 height 18
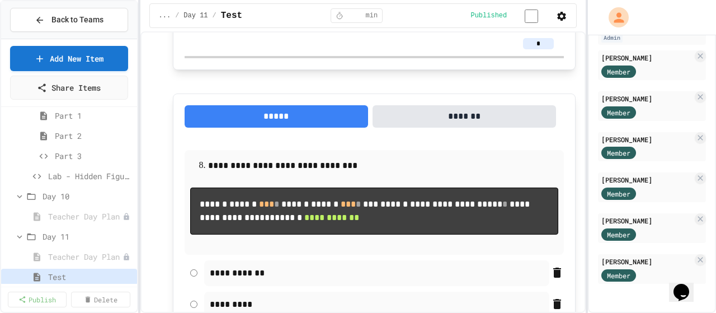
scroll to position [615, 0]
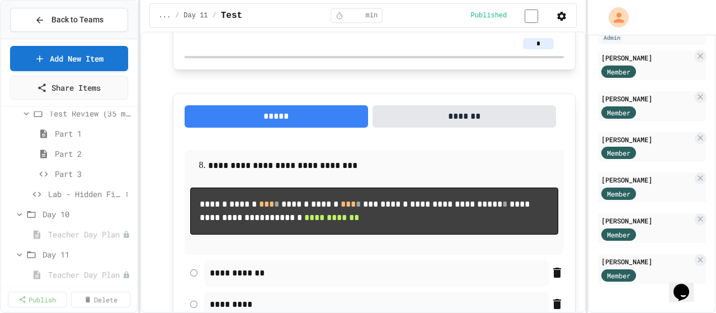
click at [67, 196] on span "Lab - Hidden Figures: Launch Weight Calculator" at bounding box center [84, 194] width 73 height 12
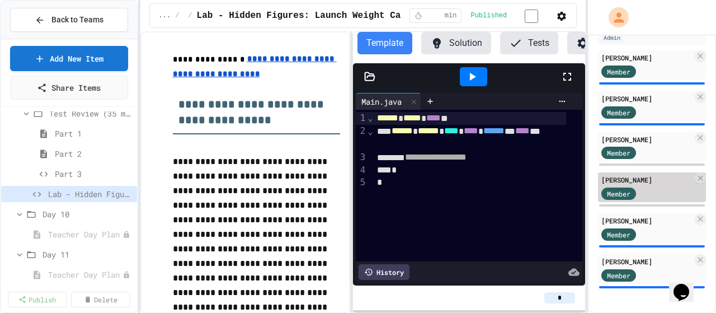
click at [646, 200] on div "Member" at bounding box center [630, 193] width 56 height 14
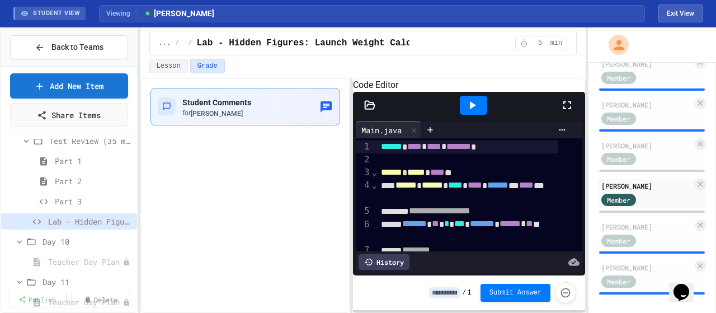
click at [325, 109] on icon "button" at bounding box center [326, 106] width 11 height 11
type textarea "*"
drag, startPoint x: 421, startPoint y: 257, endPoint x: 356, endPoint y: 261, distance: 65.1
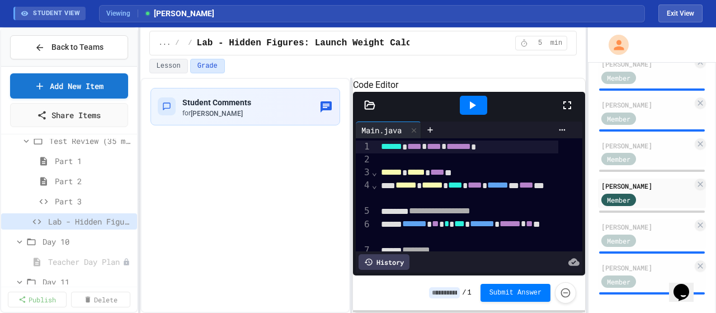
type textarea "**********"
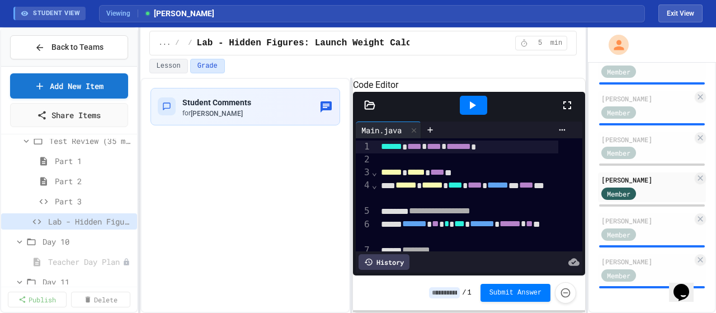
scroll to position [213, 0]
click at [657, 227] on div "Member" at bounding box center [630, 234] width 56 height 14
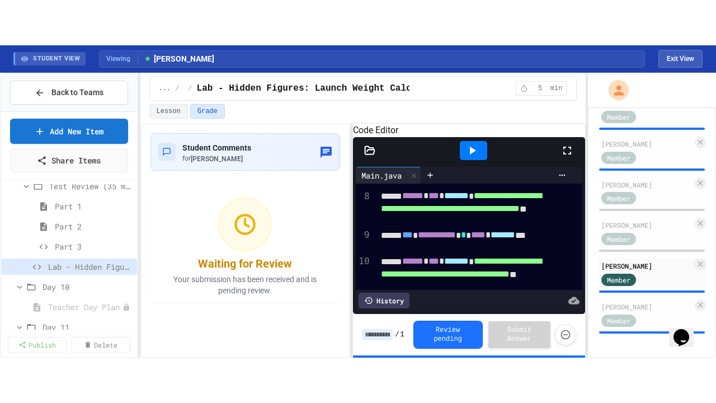
scroll to position [168, 0]
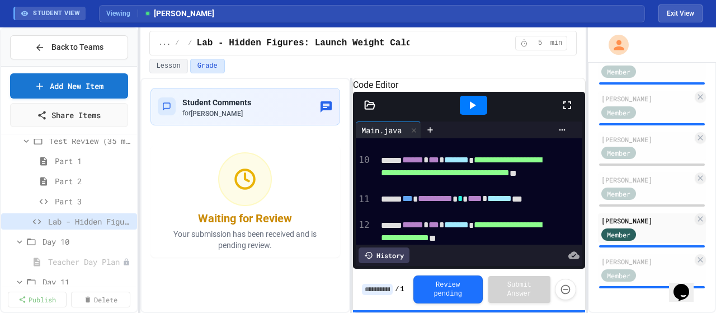
click at [565, 109] on icon at bounding box center [568, 105] width 8 height 8
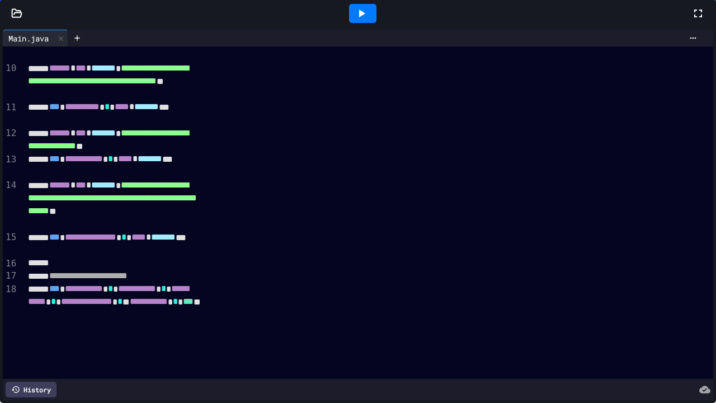
scroll to position [115, 0]
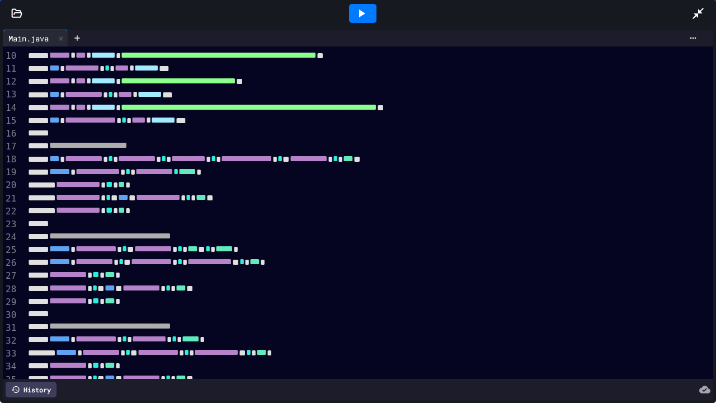
click at [360, 14] on icon at bounding box center [362, 14] width 6 height 8
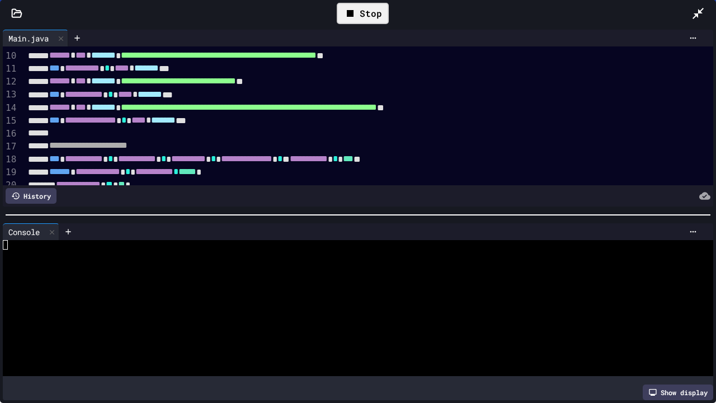
click at [133, 289] on div at bounding box center [348, 294] width 690 height 10
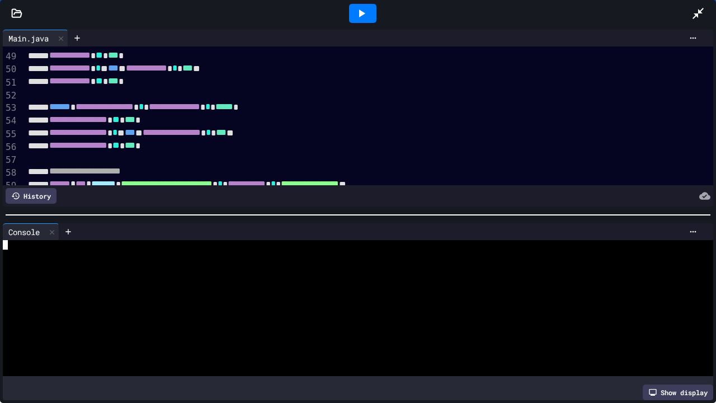
scroll to position [675, 0]
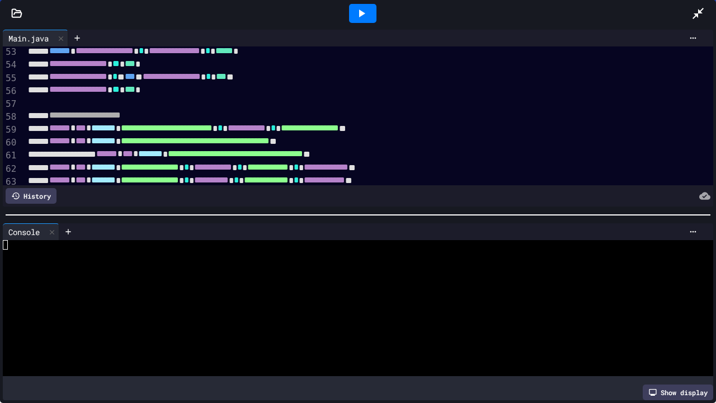
click at [368, 21] on div at bounding box center [362, 13] width 27 height 19
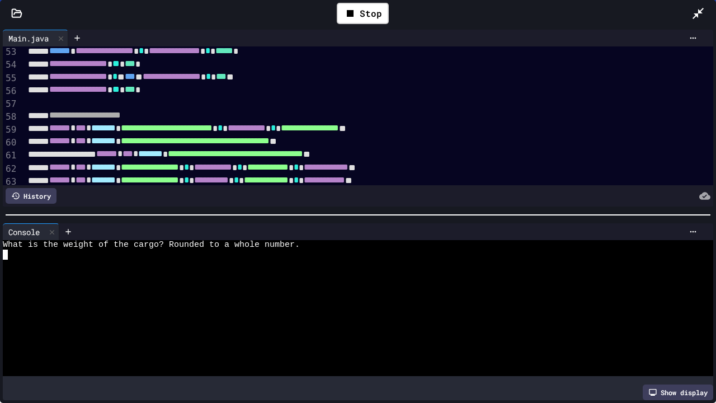
click at [125, 289] on div at bounding box center [348, 294] width 690 height 10
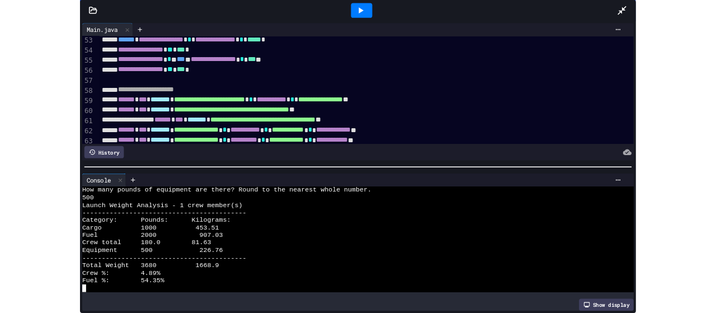
scroll to position [58, 0]
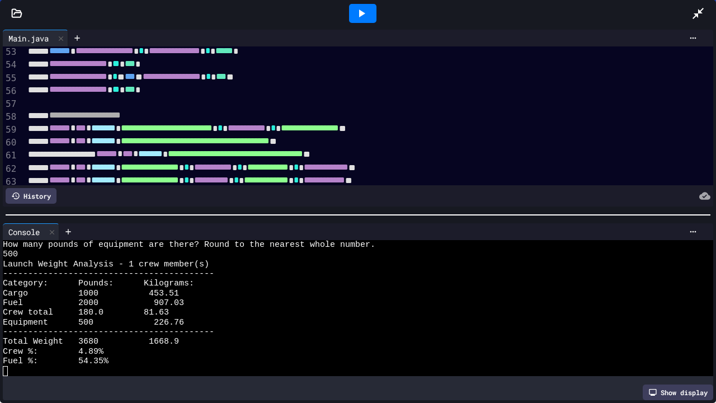
click at [701, 16] on icon at bounding box center [698, 13] width 13 height 13
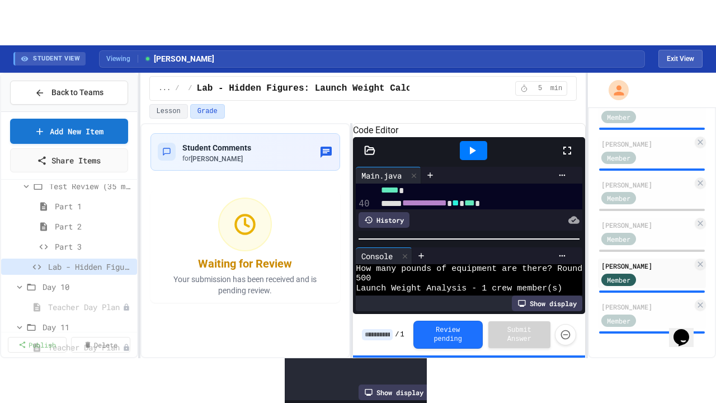
scroll to position [223, 0]
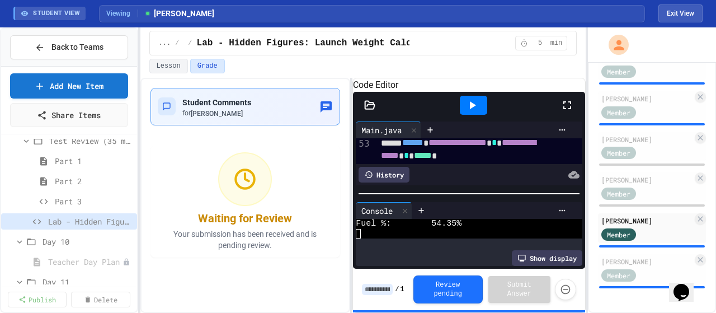
click at [325, 108] on icon "button" at bounding box center [326, 106] width 11 height 11
type textarea "**********"
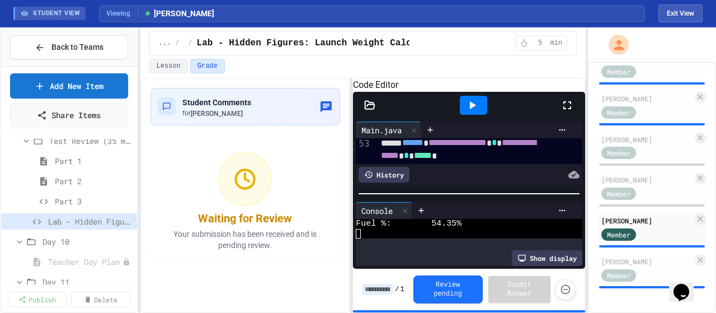
type textarea "*"
type textarea "**********"
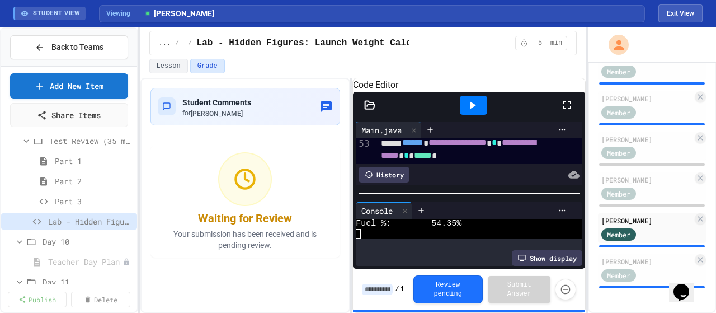
click at [565, 112] on icon at bounding box center [567, 105] width 13 height 13
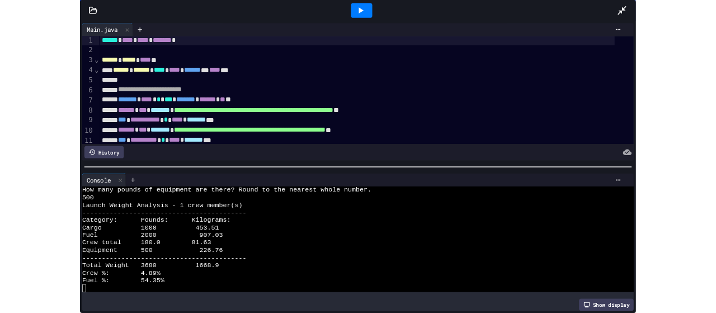
scroll to position [0, 0]
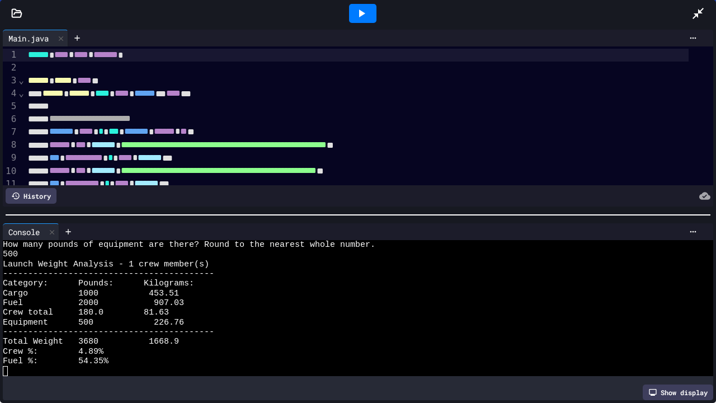
click at [692, 15] on icon at bounding box center [698, 13] width 13 height 13
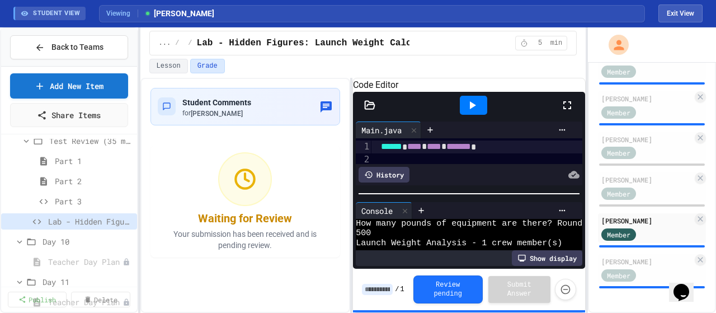
scroll to position [223, 0]
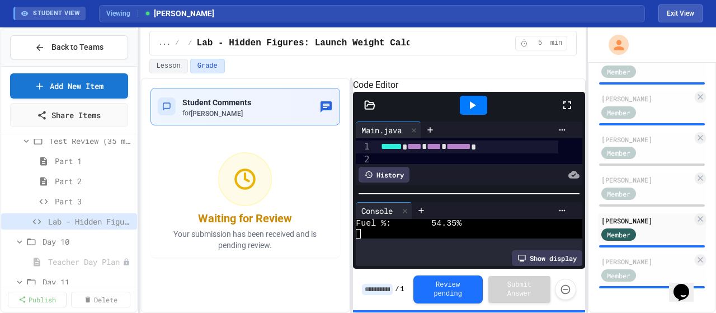
click at [327, 107] on icon "button" at bounding box center [326, 106] width 11 height 11
type textarea "**********"
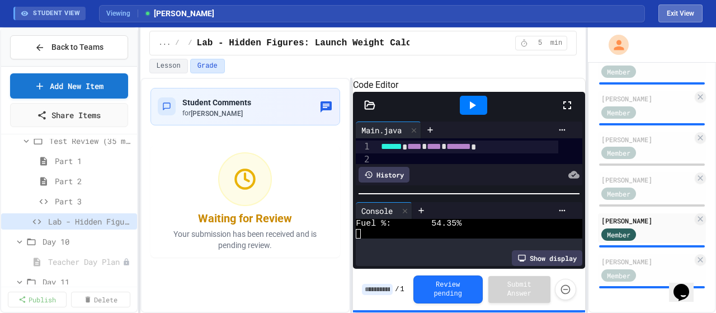
click at [670, 15] on button "Exit View" at bounding box center [681, 13] width 44 height 18
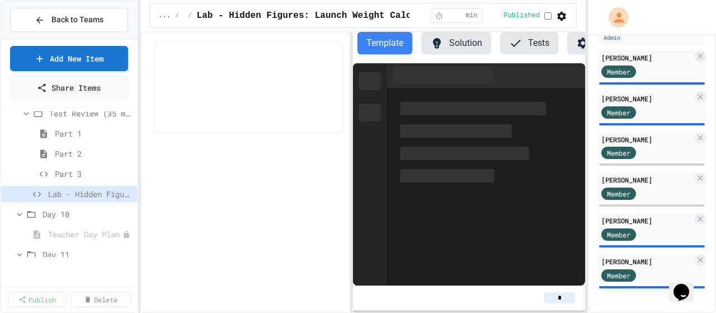
scroll to position [186, 0]
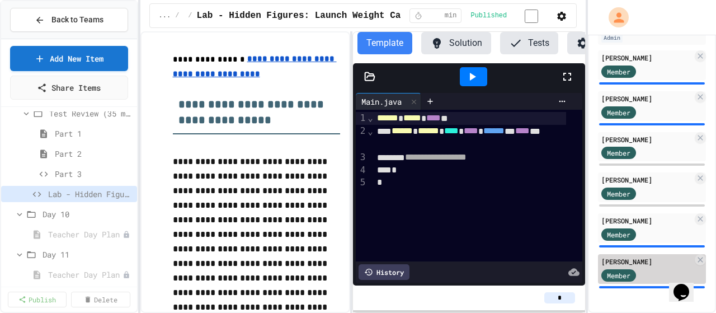
click at [640, 268] on div "Member" at bounding box center [630, 275] width 56 height 14
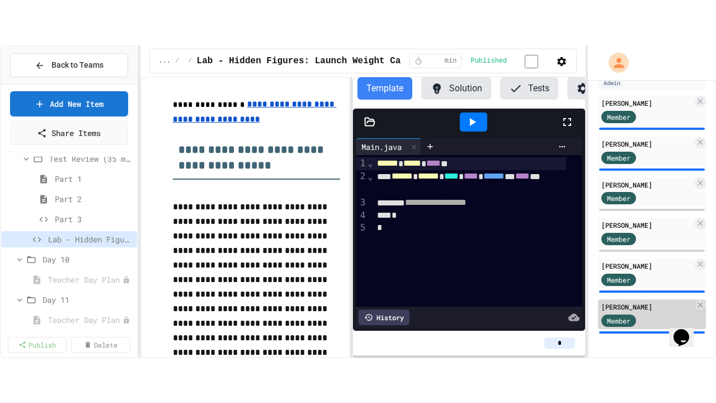
scroll to position [213, 0]
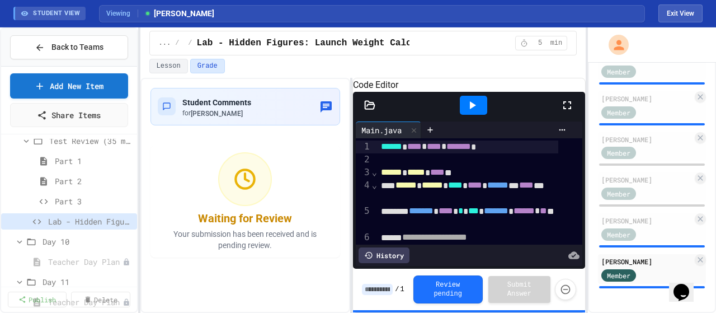
click at [569, 112] on icon at bounding box center [567, 105] width 13 height 13
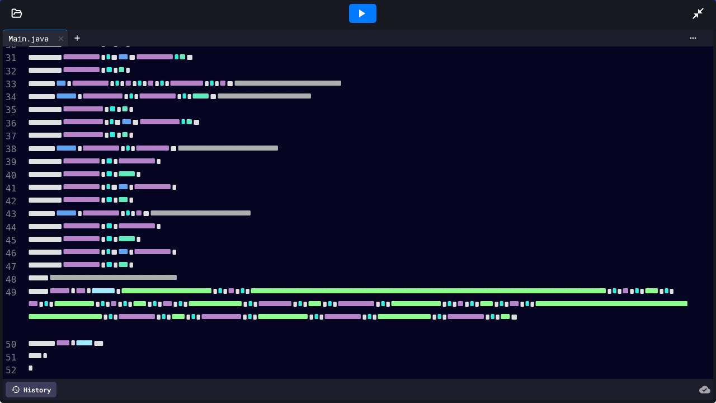
scroll to position [403, 0]
click at [363, 11] on icon at bounding box center [361, 13] width 13 height 13
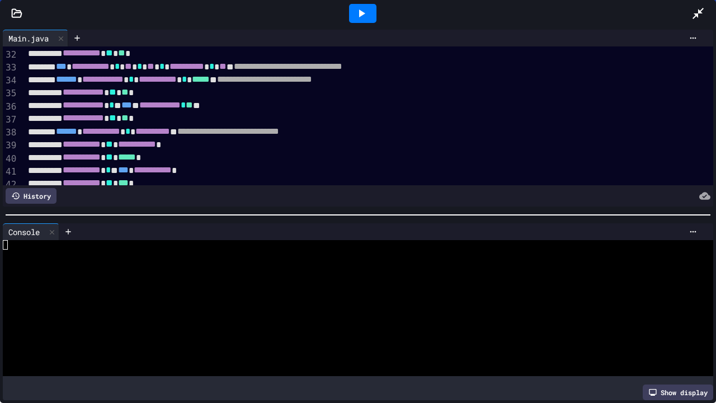
click at [362, 13] on icon at bounding box center [362, 14] width 6 height 8
click at [181, 269] on div at bounding box center [348, 274] width 690 height 10
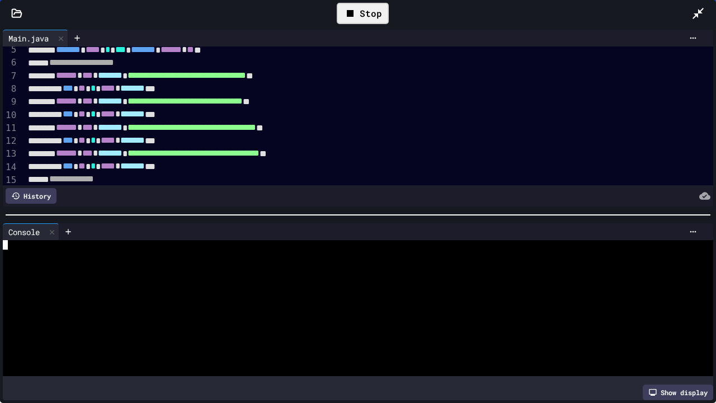
scroll to position [11, 0]
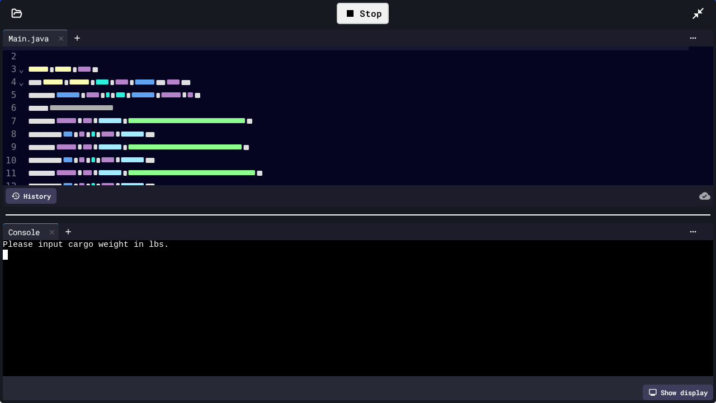
click at [129, 260] on div at bounding box center [348, 265] width 690 height 10
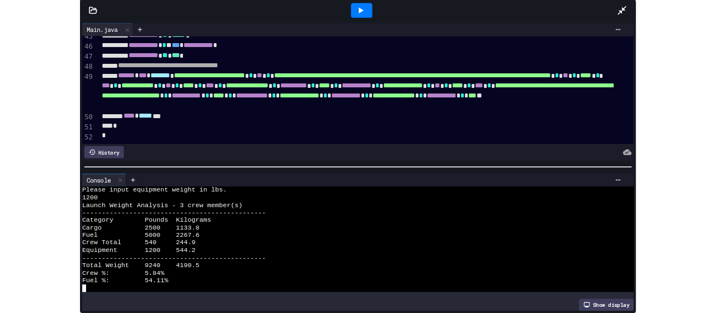
scroll to position [593, 0]
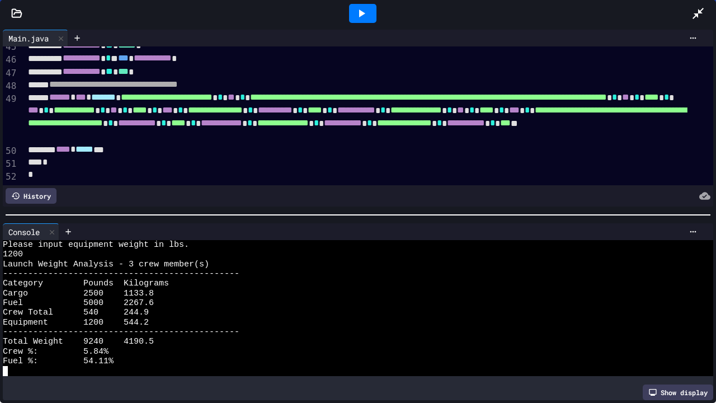
click at [693, 11] on icon at bounding box center [698, 13] width 13 height 13
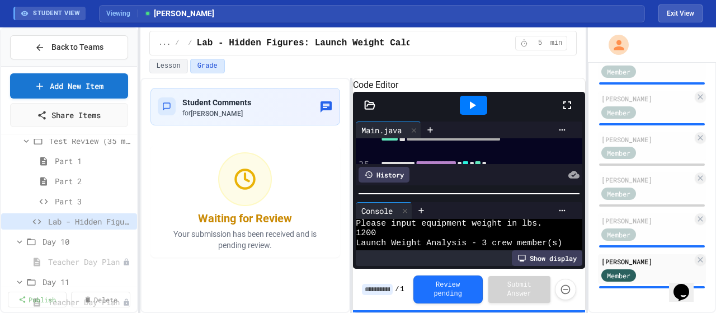
scroll to position [194, 0]
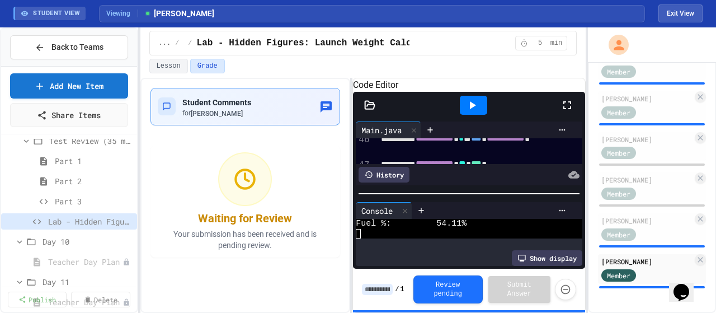
click at [322, 104] on icon "button" at bounding box center [326, 106] width 11 height 11
drag, startPoint x: 349, startPoint y: 258, endPoint x: 343, endPoint y: 264, distance: 8.3
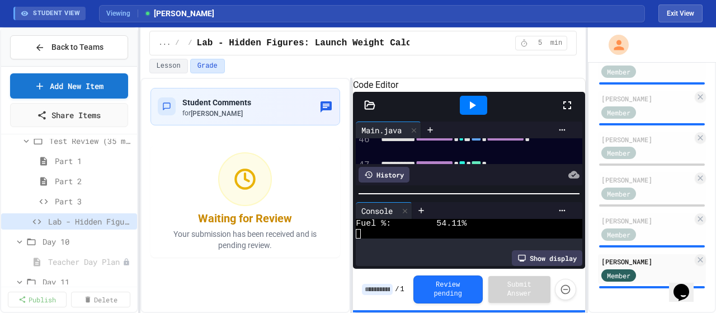
scroll to position [45, 0]
type textarea "**********"
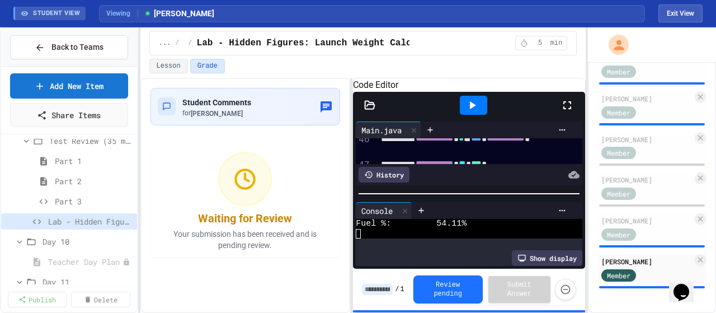
scroll to position [0, 0]
click at [688, 12] on button "Exit View" at bounding box center [681, 13] width 44 height 18
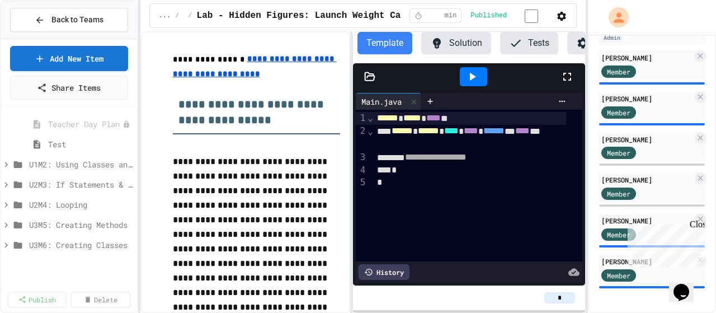
scroll to position [783, 0]
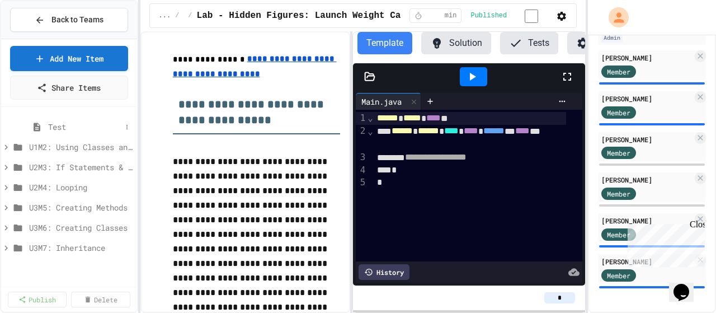
click at [52, 126] on span "Test" at bounding box center [84, 127] width 73 height 12
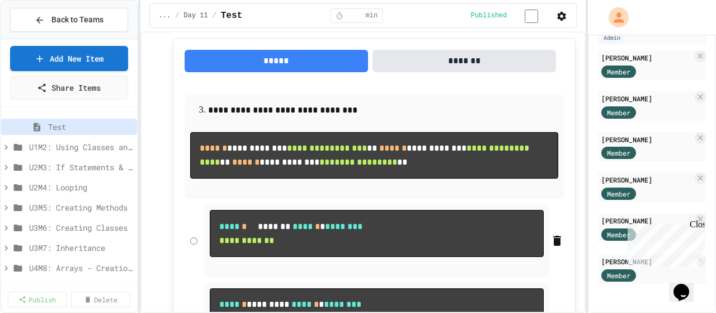
scroll to position [839, 0]
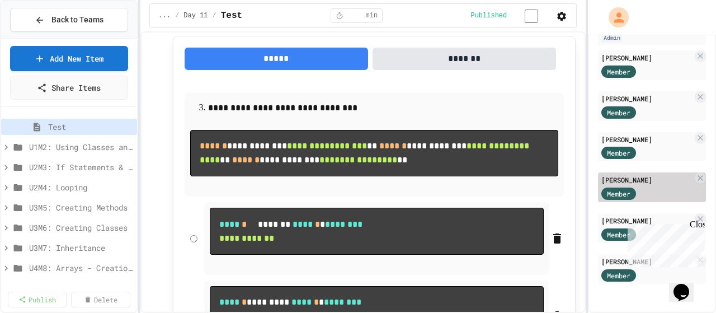
click at [648, 186] on div "Member" at bounding box center [630, 193] width 56 height 14
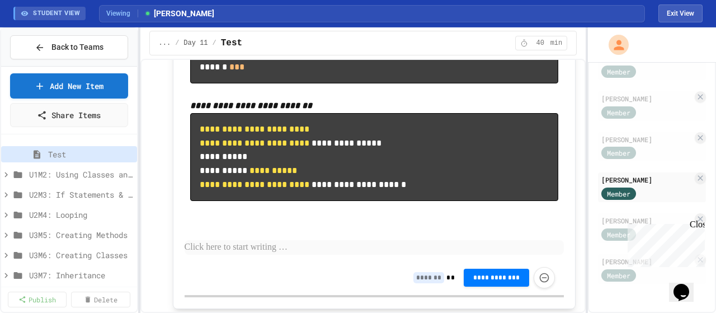
scroll to position [9002, 0]
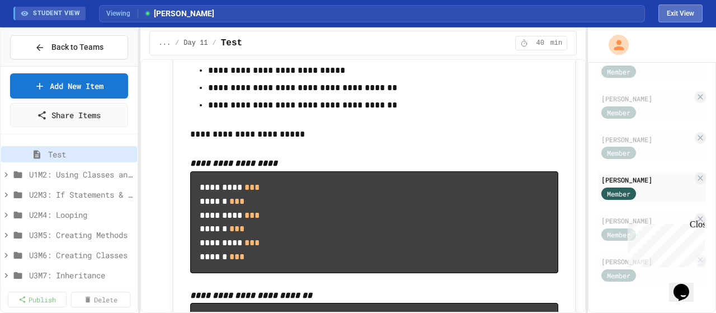
click at [676, 14] on button "Exit View" at bounding box center [681, 13] width 44 height 18
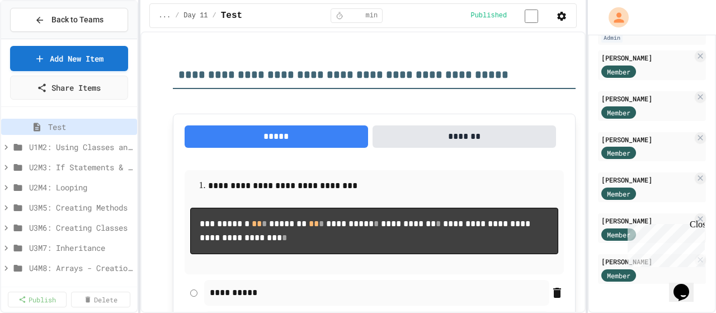
scroll to position [123, 0]
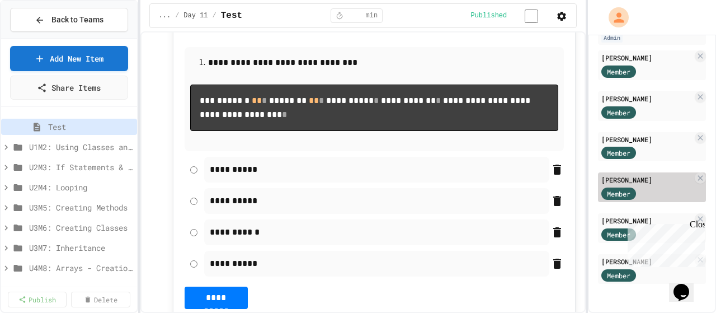
click at [640, 175] on div "[PERSON_NAME]" at bounding box center [647, 180] width 91 height 10
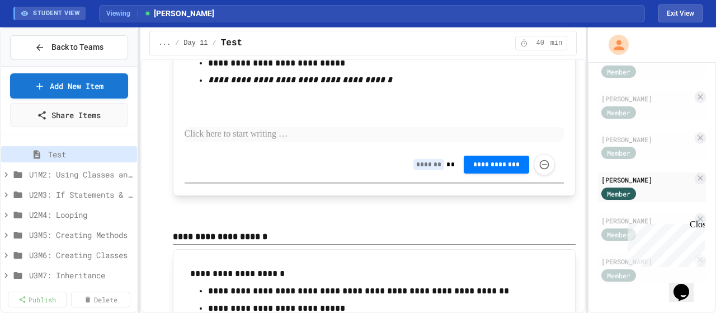
scroll to position [8697, 0]
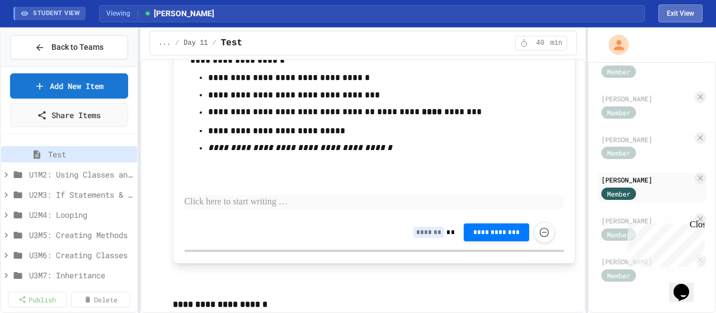
click at [660, 16] on button "Exit View" at bounding box center [681, 13] width 44 height 18
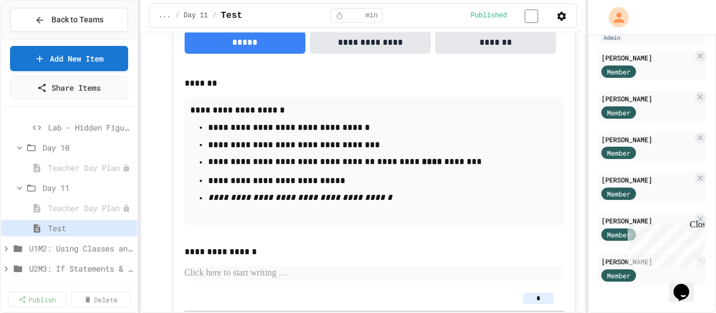
scroll to position [671, 0]
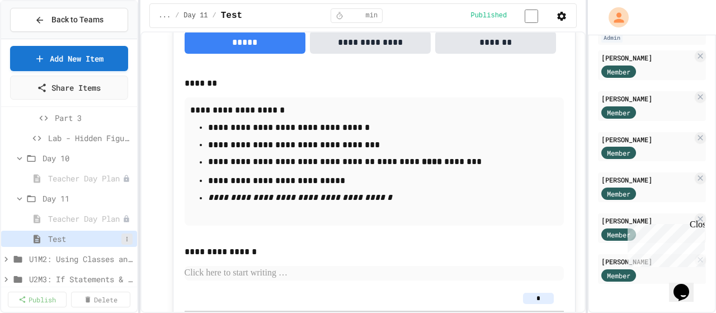
click at [124, 237] on icon at bounding box center [127, 239] width 7 height 7
click at [99, 272] on button "Unpublish" at bounding box center [88, 273] width 71 height 20
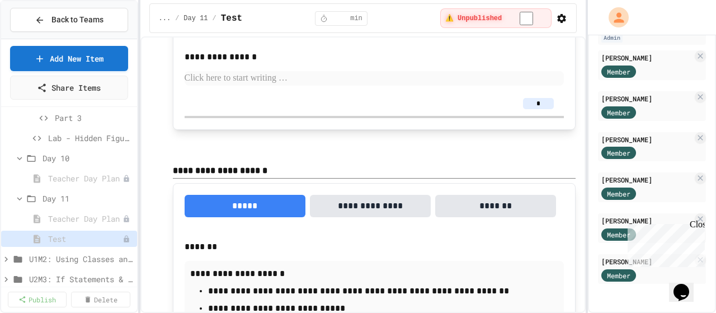
scroll to position [10361, 0]
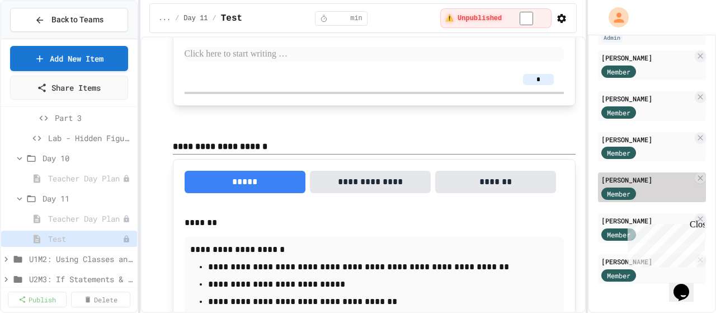
click at [651, 175] on div "[PERSON_NAME]" at bounding box center [647, 180] width 91 height 10
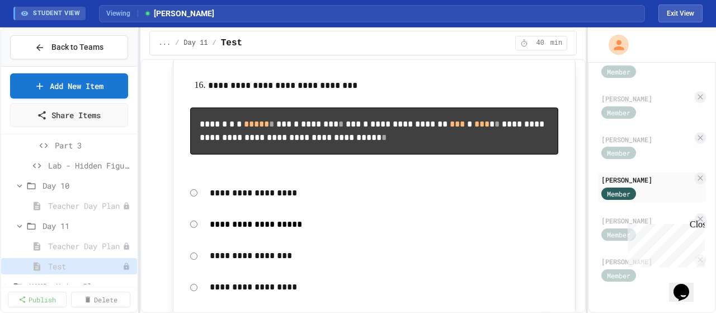
scroll to position [5241, 0]
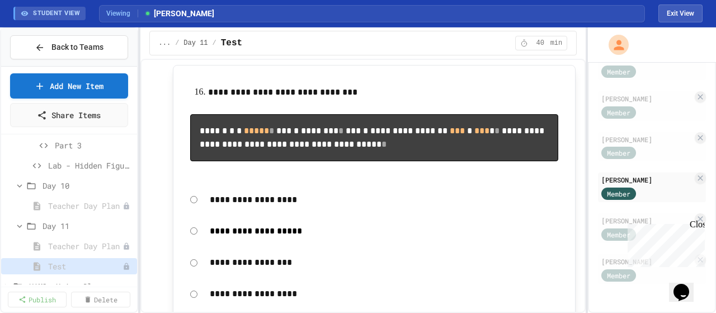
drag, startPoint x: 686, startPoint y: 8, endPoint x: 532, endPoint y: 82, distance: 171.2
click at [686, 8] on button "Exit View" at bounding box center [681, 13] width 44 height 18
